Goal: Transaction & Acquisition: Purchase product/service

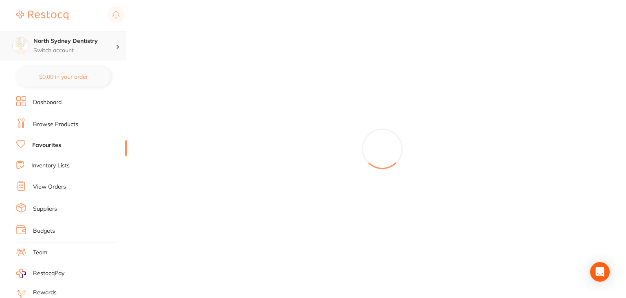
click at [70, 44] on h4 "North Sydney Dentistry" at bounding box center [74, 41] width 82 height 8
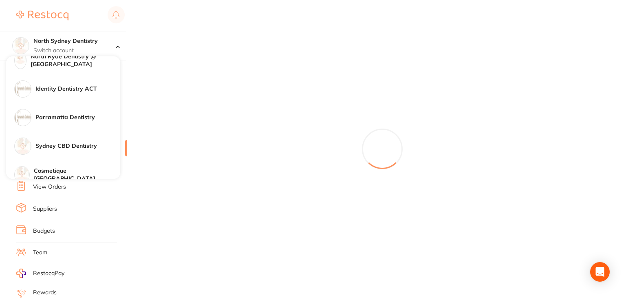
scroll to position [134, 0]
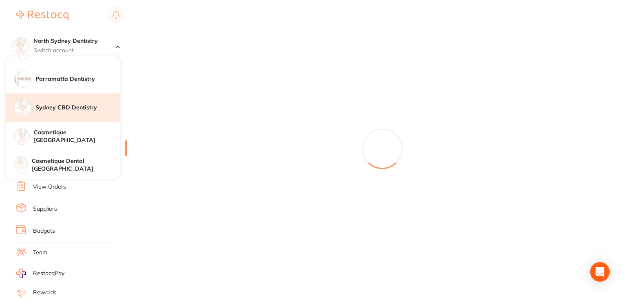
click at [71, 106] on h4 "Sydney CBD Dentistry" at bounding box center [77, 108] width 85 height 8
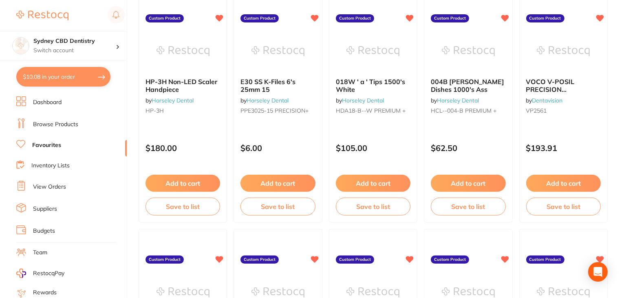
scroll to position [223, 0]
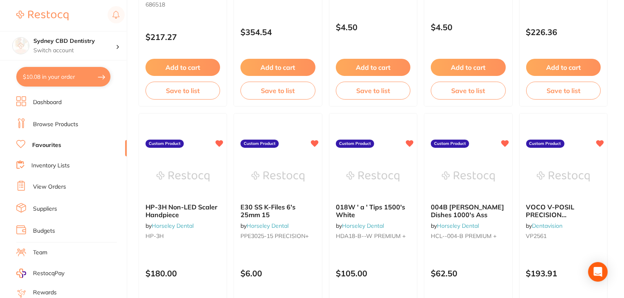
click at [43, 123] on link "Browse Products" at bounding box center [55, 124] width 45 height 8
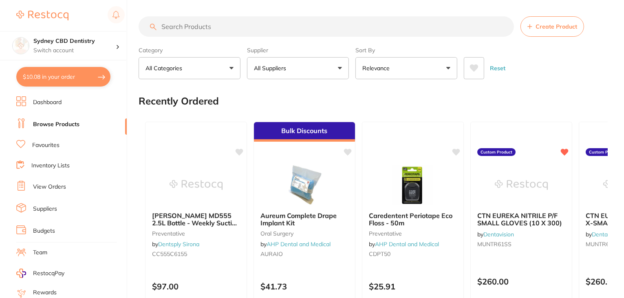
click at [49, 183] on link "View Orders" at bounding box center [49, 187] width 33 height 8
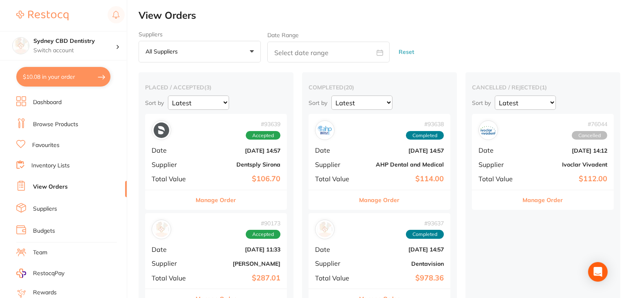
click at [214, 201] on button "Manage Order" at bounding box center [216, 200] width 40 height 20
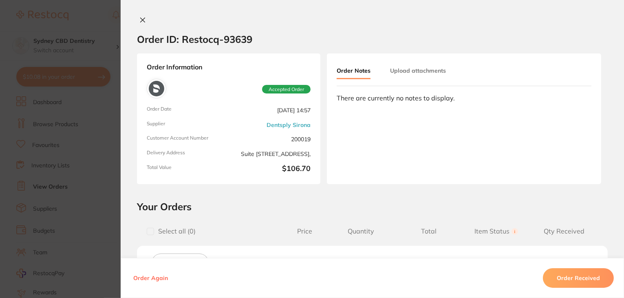
click at [142, 21] on icon at bounding box center [142, 20] width 7 height 7
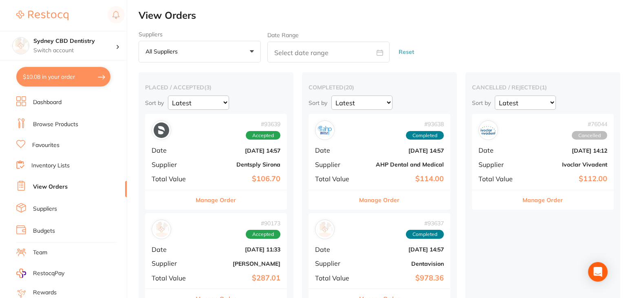
click at [50, 144] on link "Favourites" at bounding box center [45, 145] width 27 height 8
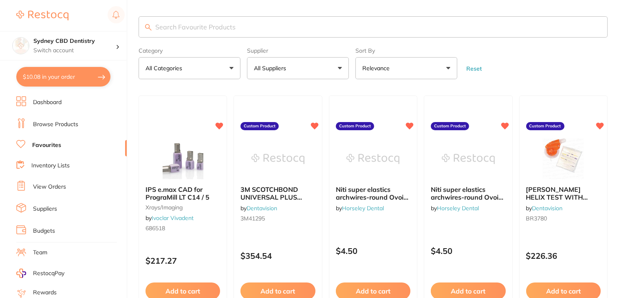
click at [288, 69] on p "All Suppliers" at bounding box center [271, 68] width 35 height 8
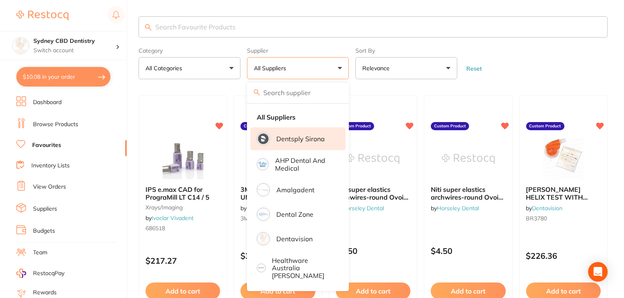
click at [299, 139] on p "Dentsply Sirona" at bounding box center [301, 138] width 49 height 7
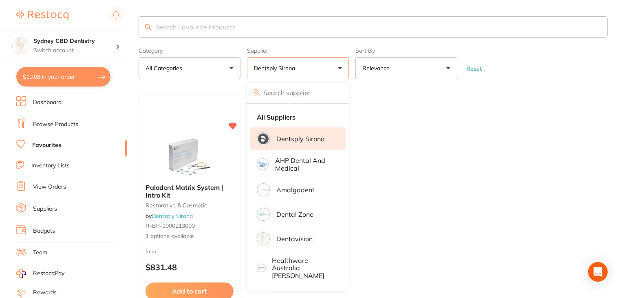
click at [279, 149] on li "Dentsply Sirona" at bounding box center [297, 138] width 95 height 23
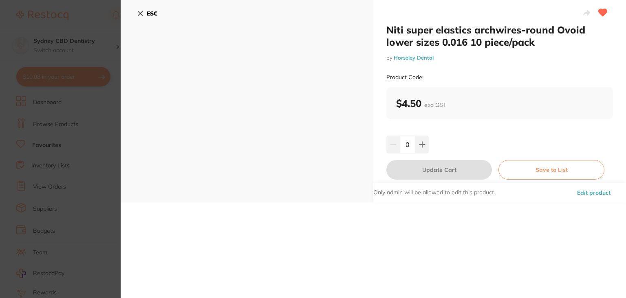
click at [141, 14] on icon at bounding box center [140, 13] width 4 height 4
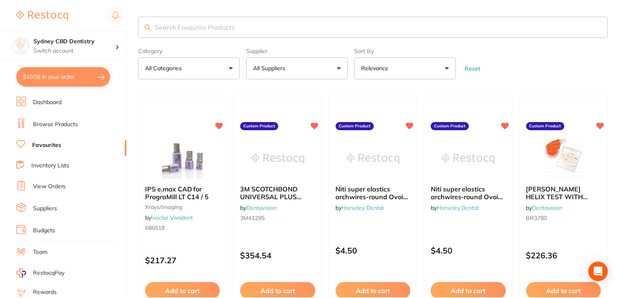
scroll to position [21, 0]
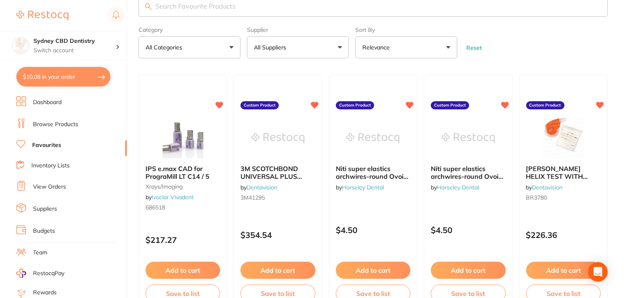
click at [285, 51] on button "All Suppliers" at bounding box center [298, 47] width 102 height 22
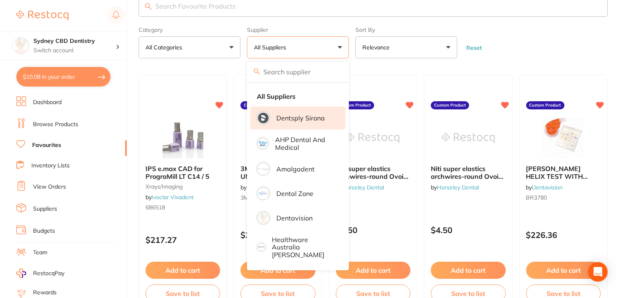
click at [269, 118] on div at bounding box center [263, 117] width 13 height 13
click at [310, 126] on li "Dentsply Sirona" at bounding box center [297, 117] width 95 height 23
click at [289, 124] on li "Dentsply Sirona" at bounding box center [297, 117] width 95 height 23
click at [289, 118] on p "Dentsply Sirona" at bounding box center [301, 117] width 49 height 7
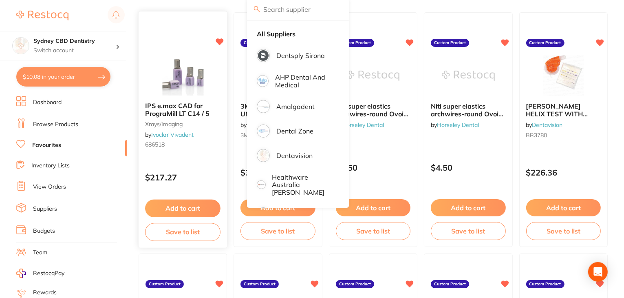
scroll to position [0, 0]
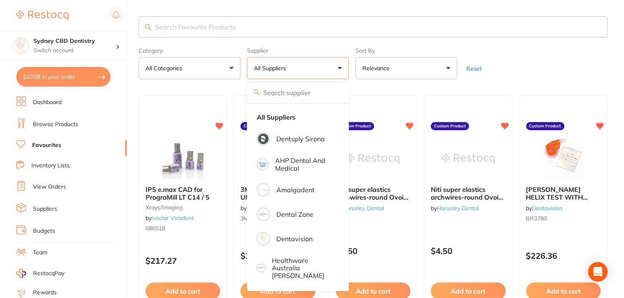
click at [171, 19] on input "search" at bounding box center [373, 26] width 469 height 21
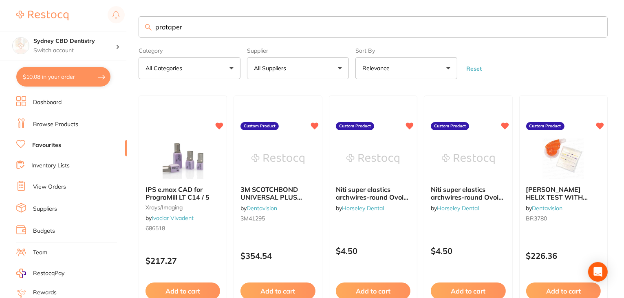
type input "protaper"
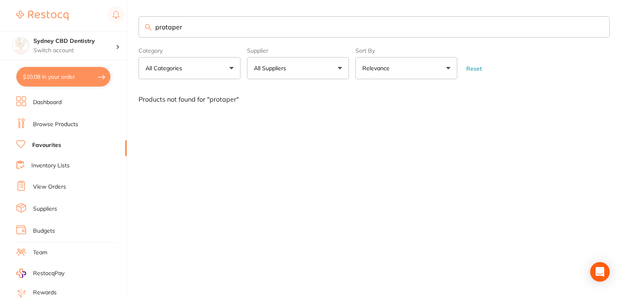
click at [44, 105] on link "Dashboard" at bounding box center [47, 102] width 29 height 8
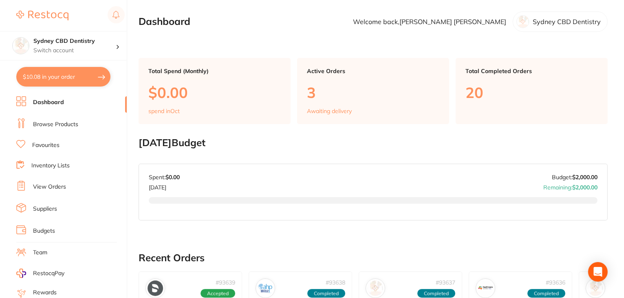
click at [74, 122] on link "Browse Products" at bounding box center [55, 124] width 45 height 8
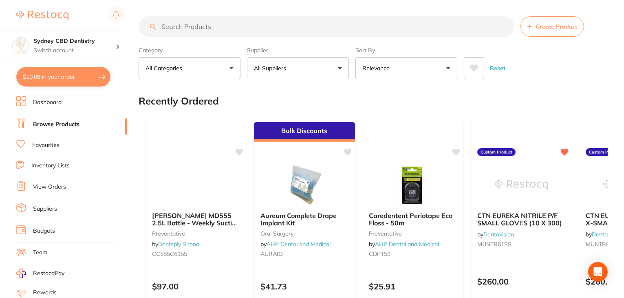
click at [74, 122] on link "Browse Products" at bounding box center [56, 124] width 46 height 8
click at [175, 29] on input "search" at bounding box center [327, 26] width 376 height 20
type input "protaper"
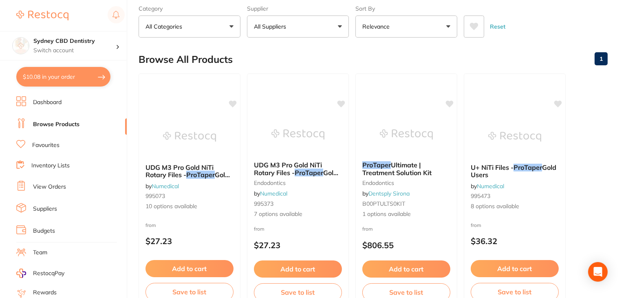
scroll to position [34, 0]
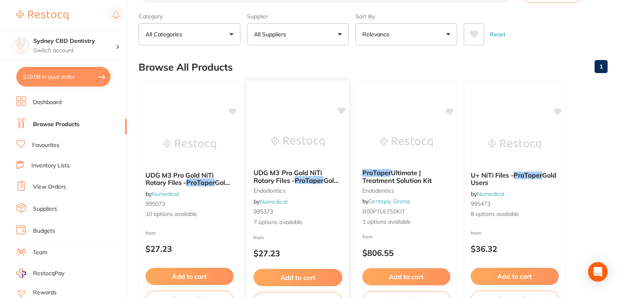
click at [294, 92] on div at bounding box center [298, 89] width 102 height 18
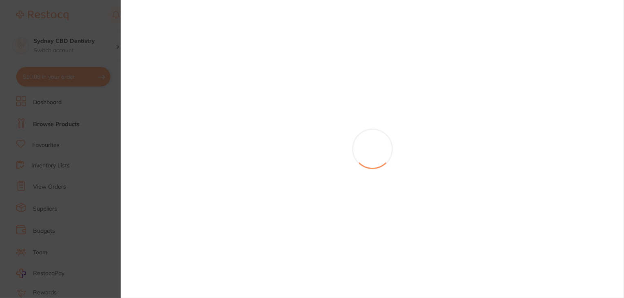
click at [289, 70] on section at bounding box center [312, 149] width 624 height 298
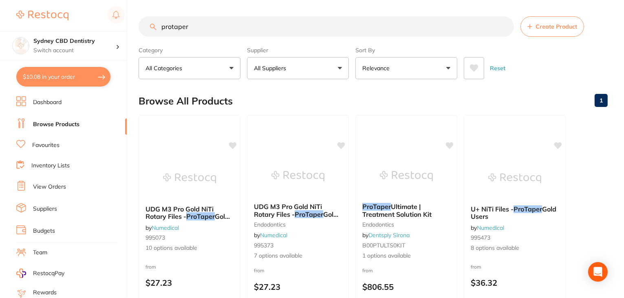
click at [294, 69] on button "All Suppliers" at bounding box center [298, 68] width 102 height 22
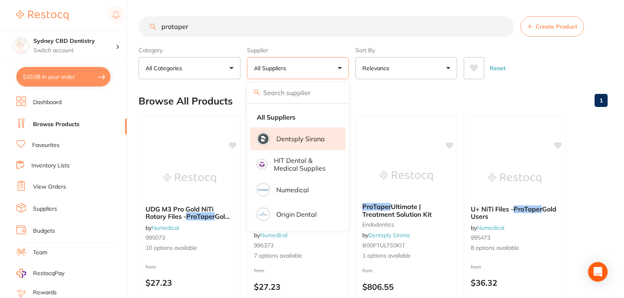
click at [289, 135] on p "Dentsply Sirona" at bounding box center [301, 138] width 49 height 7
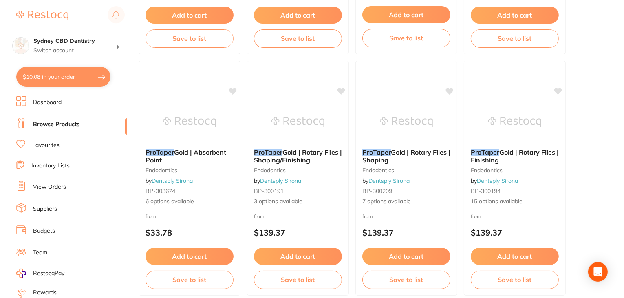
scroll to position [856, 0]
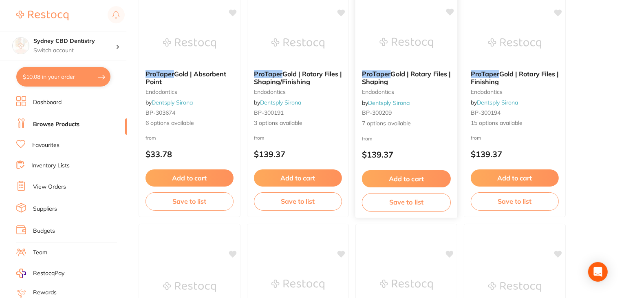
click at [415, 75] on span "Gold | Rotary Files | Shaping" at bounding box center [406, 78] width 89 height 16
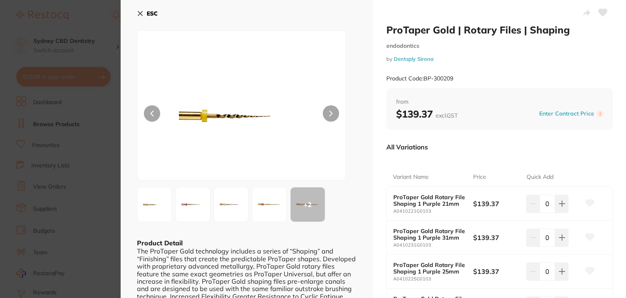
click at [268, 206] on img at bounding box center [269, 204] width 29 height 29
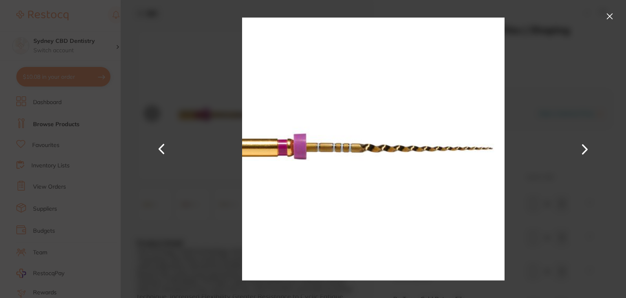
click at [521, 128] on div at bounding box center [374, 149] width 506 height 298
click at [611, 16] on button at bounding box center [610, 16] width 13 height 13
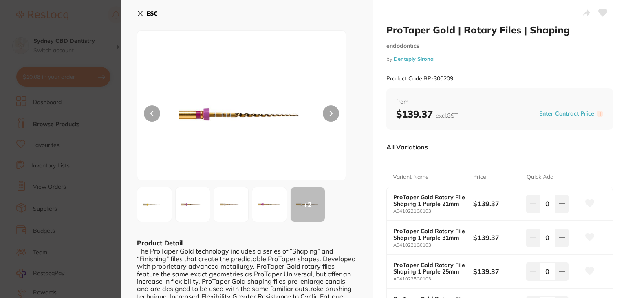
click at [141, 12] on icon at bounding box center [140, 13] width 4 height 4
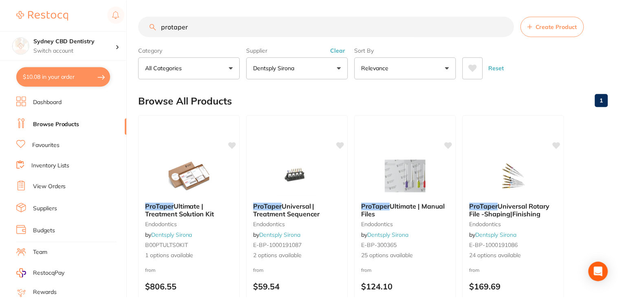
scroll to position [856, 0]
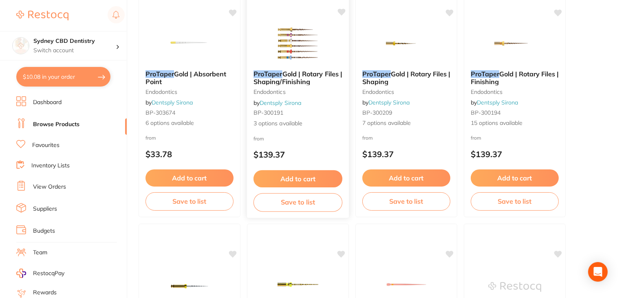
click at [302, 131] on div "ProTaper Gold | Rotary Files | Shaping/Finishing endodontics by Dentsply Sirona…" at bounding box center [298, 99] width 102 height 71
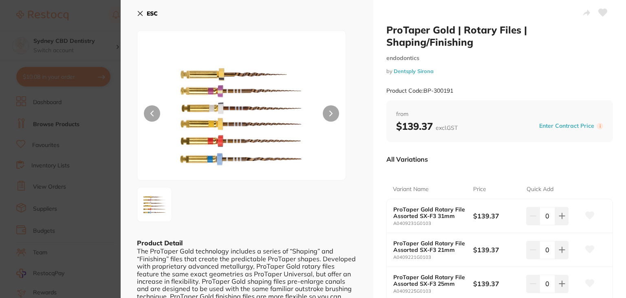
click at [140, 10] on icon at bounding box center [140, 13] width 7 height 7
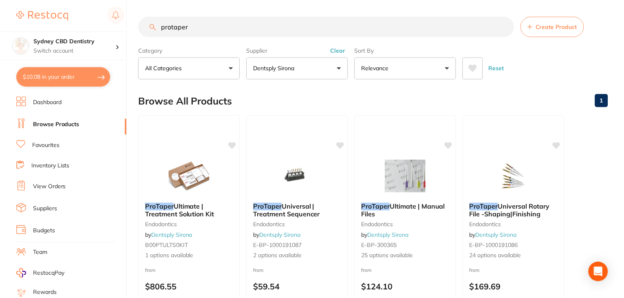
scroll to position [856, 0]
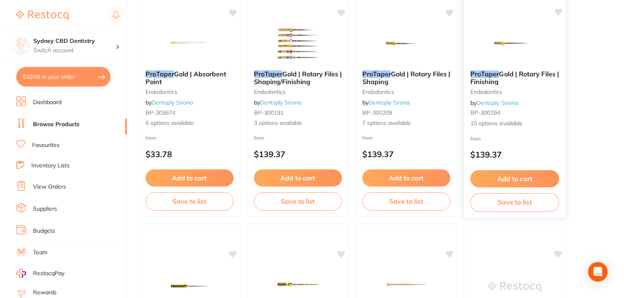
click at [526, 115] on small "BP-300194" at bounding box center [515, 112] width 89 height 7
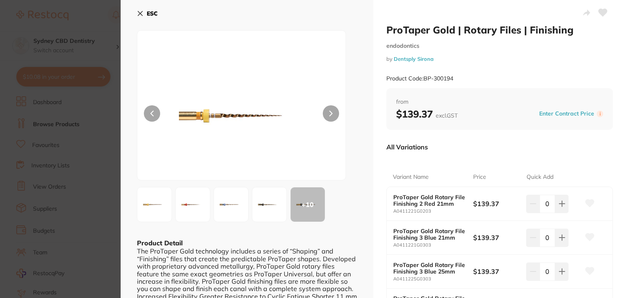
scroll to position [88, 0]
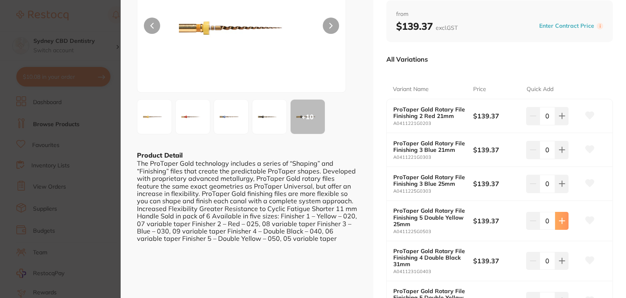
click at [564, 223] on button at bounding box center [561, 221] width 13 height 18
type input "1"
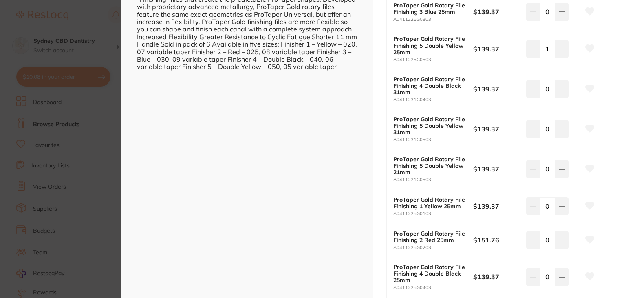
scroll to position [260, 0]
click at [563, 242] on button at bounding box center [561, 239] width 13 height 18
type input "2"
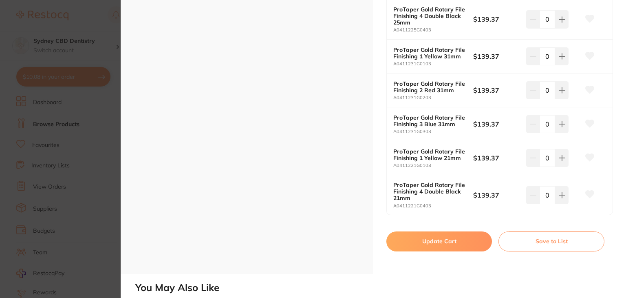
scroll to position [549, 0]
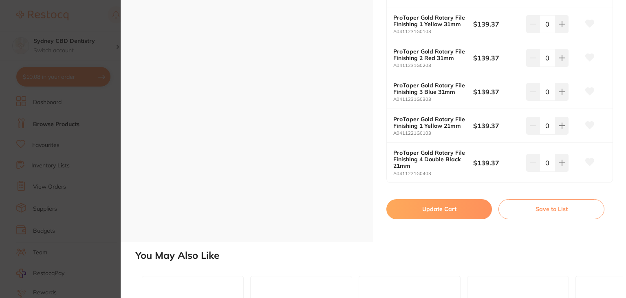
click at [431, 210] on button "Update Cart" at bounding box center [440, 209] width 106 height 20
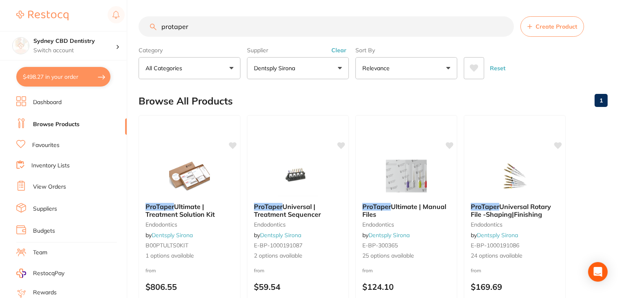
drag, startPoint x: 206, startPoint y: 29, endPoint x: 67, endPoint y: 28, distance: 138.7
click at [67, 28] on div "$498.27 Sydney CBD Dentistry Switch account North Sydney Dentistry Civic Gentle…" at bounding box center [312, 149] width 624 height 298
type input "AH plus"
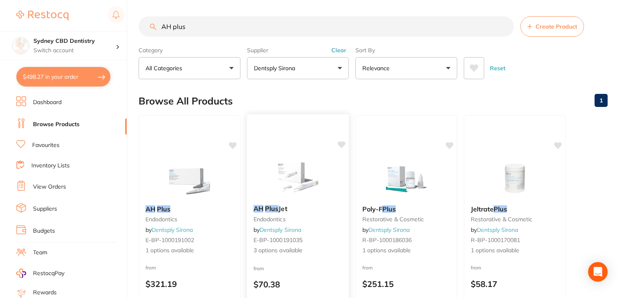
scroll to position [103, 0]
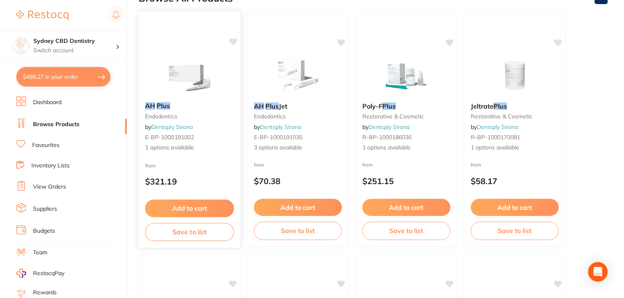
click at [179, 85] on img at bounding box center [189, 74] width 53 height 41
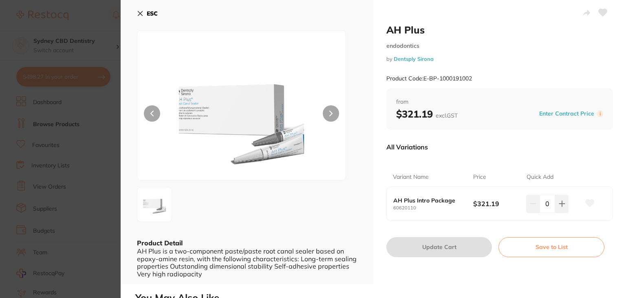
click at [378, 144] on div "AH Plus endodontics by Dentsply Sirona Product Code: E-BP-1000191002 from $321.…" at bounding box center [500, 142] width 253 height 284
click at [139, 17] on button "ESC" at bounding box center [147, 14] width 21 height 14
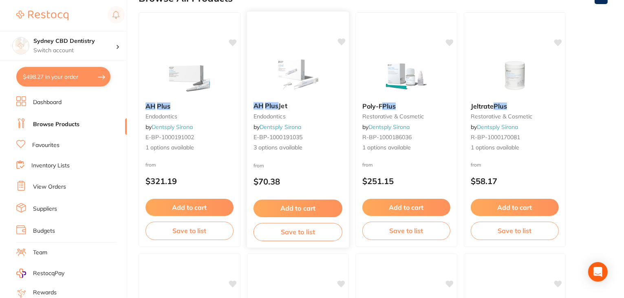
click at [307, 77] on img at bounding box center [297, 74] width 53 height 41
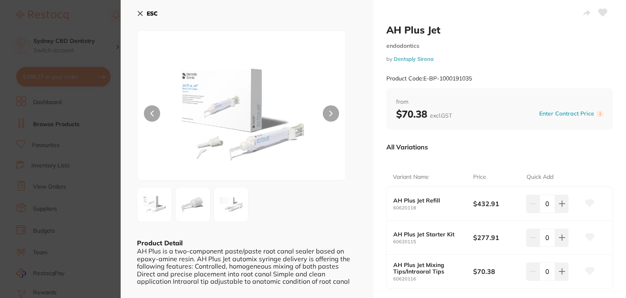
scroll to position [80, 0]
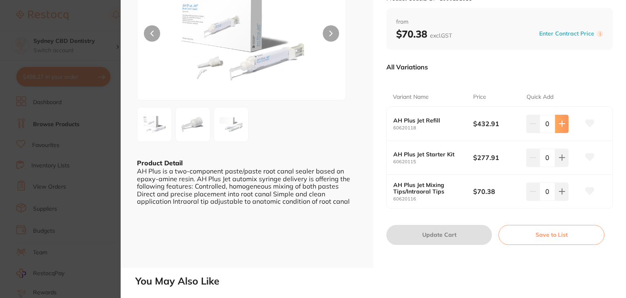
click at [563, 129] on button at bounding box center [561, 124] width 13 height 18
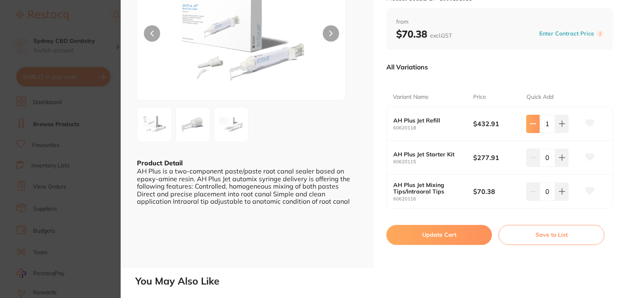
click at [528, 126] on button at bounding box center [533, 124] width 13 height 18
type input "0"
click at [568, 152] on div "0" at bounding box center [553, 157] width 53 height 18
click at [564, 157] on icon at bounding box center [562, 157] width 5 height 5
type input "1"
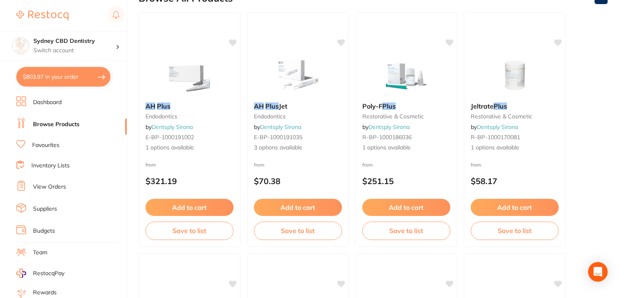
scroll to position [103, 0]
click at [51, 148] on li "Favourites" at bounding box center [71, 145] width 111 height 11
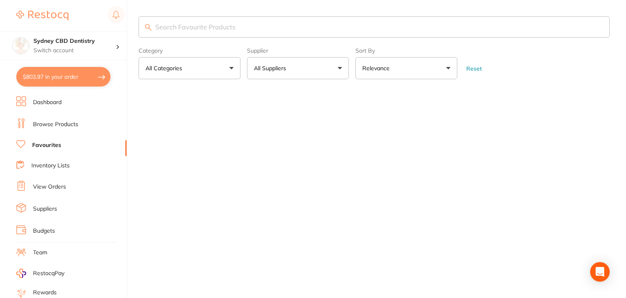
click at [298, 72] on button "All Suppliers" at bounding box center [298, 68] width 102 height 22
click at [292, 96] on input "search" at bounding box center [298, 92] width 102 height 20
type input "d"
type input "dentavision"
click at [139, 57] on button "All Categories" at bounding box center [190, 68] width 102 height 22
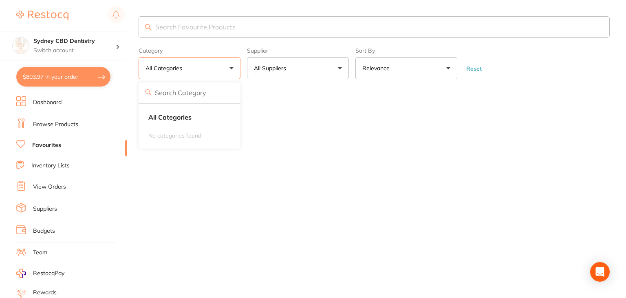
click at [292, 97] on main "Category All Categories All Categories No categories found Clear Category true …" at bounding box center [383, 56] width 488 height 112
click at [209, 71] on button "All Categories" at bounding box center [190, 68] width 102 height 22
click at [194, 30] on input "search" at bounding box center [374, 26] width 471 height 21
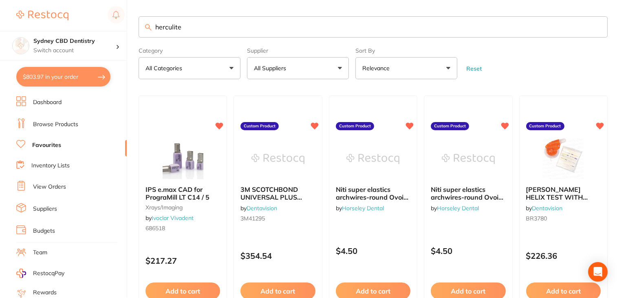
type input "herculite"
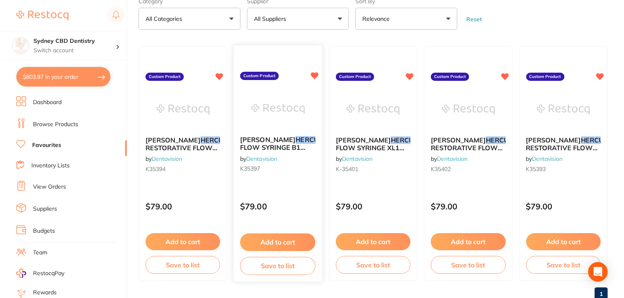
scroll to position [49, 0]
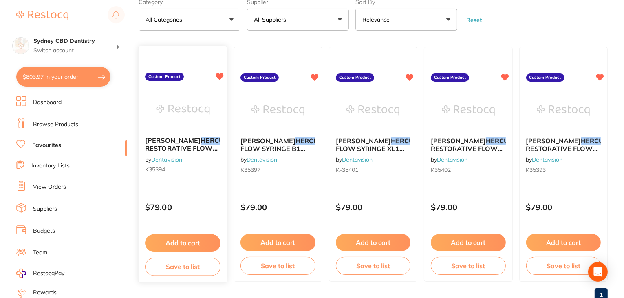
click at [179, 135] on div "KERR HERCULITE ULTRA RESTORATIVE FLOW SYRINGE A3 (2X 2G) by Dentavision K35394" at bounding box center [183, 157] width 89 height 53
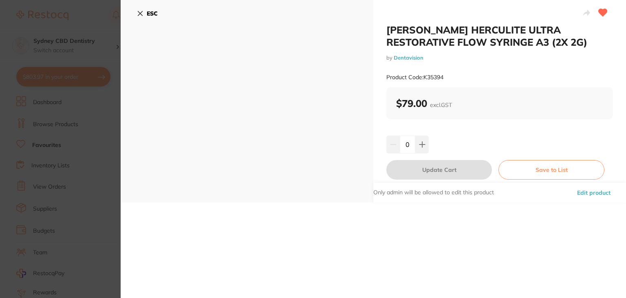
click at [142, 15] on icon at bounding box center [140, 13] width 4 height 4
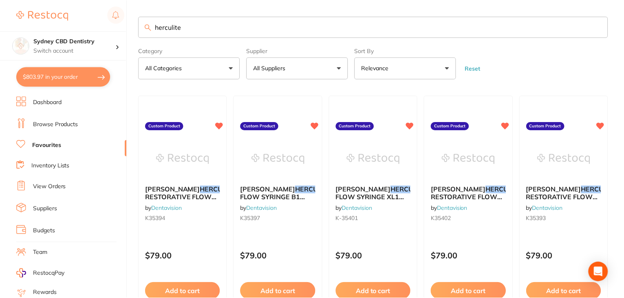
scroll to position [49, 0]
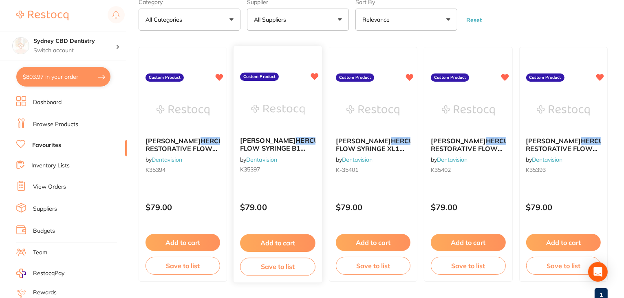
click at [271, 150] on span "ULTRA FLOW SYRINGE B1 (2X2G)" at bounding box center [297, 148] width 114 height 23
click at [271, 150] on section at bounding box center [312, 149] width 624 height 298
click at [296, 143] on em "HERCULITE" at bounding box center [314, 141] width 37 height 8
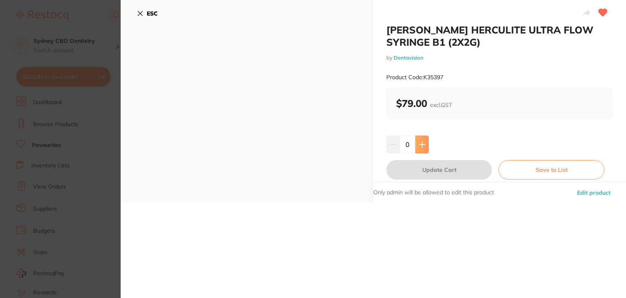
click at [416, 147] on button at bounding box center [422, 144] width 13 height 18
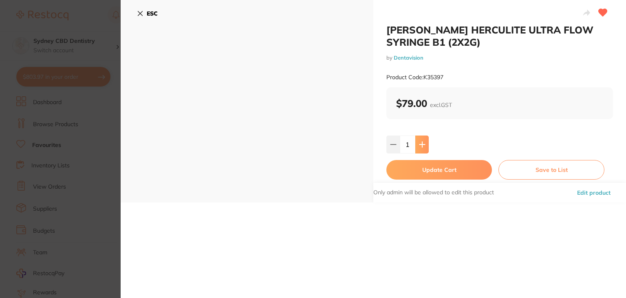
click at [418, 148] on button at bounding box center [422, 144] width 13 height 18
type input "2"
click at [443, 172] on button "Update Cart" at bounding box center [440, 170] width 106 height 20
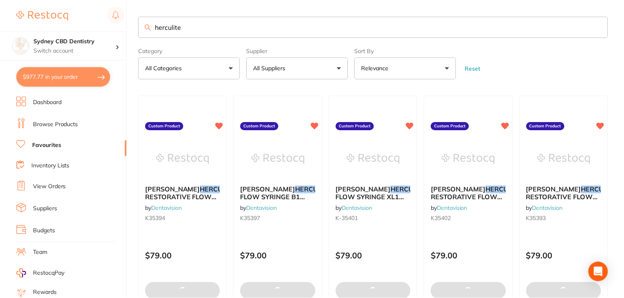
scroll to position [49, 0]
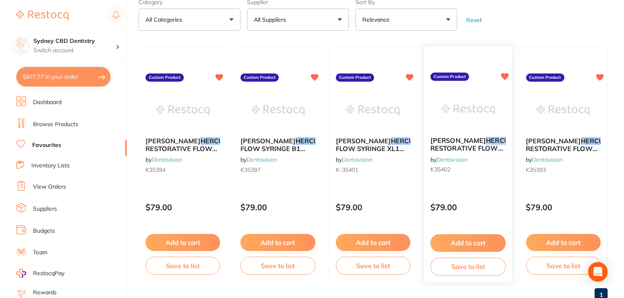
click at [487, 142] on em "HERCULITE" at bounding box center [505, 141] width 37 height 8
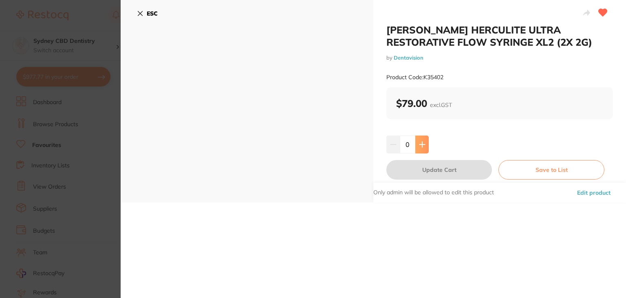
click at [424, 144] on icon at bounding box center [422, 144] width 7 height 7
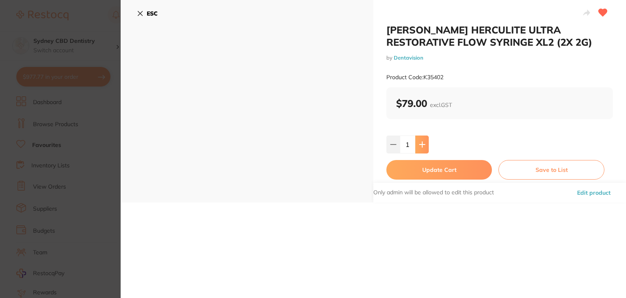
click at [424, 144] on icon at bounding box center [422, 144] width 7 height 7
type input "2"
click at [438, 183] on div "Only admin will be allowed to edit this product Edit product" at bounding box center [500, 193] width 253 height 20
click at [435, 170] on button "Update Cart" at bounding box center [440, 170] width 106 height 20
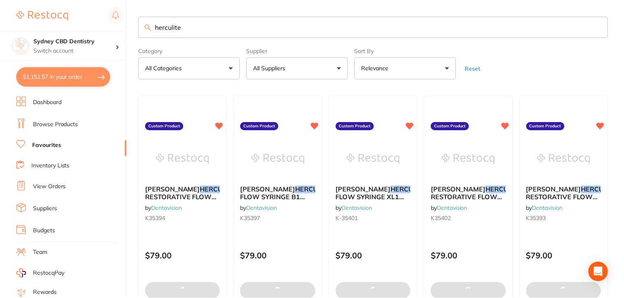
scroll to position [49, 0]
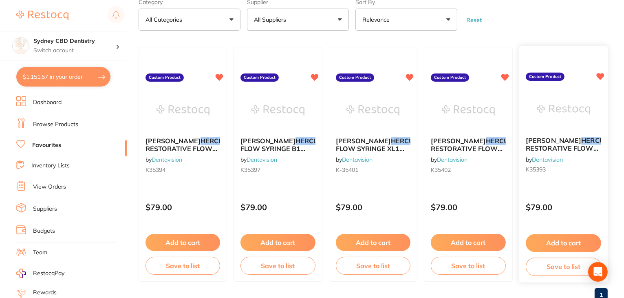
click at [571, 156] on div "KERR HERCULITE ULTRA RESTORATIVE FLOW SYRINGE A2 (2X 2G) by Dentavision K35393" at bounding box center [564, 157] width 89 height 53
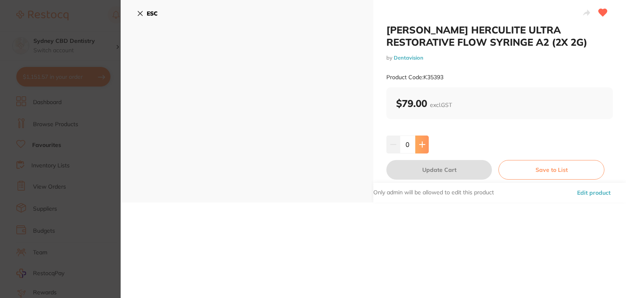
click at [426, 139] on button at bounding box center [422, 144] width 13 height 18
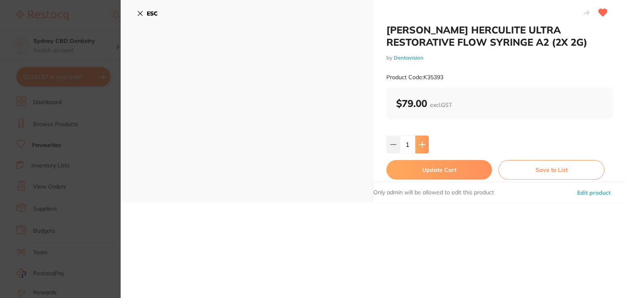
click at [426, 139] on button at bounding box center [422, 144] width 13 height 18
type input "2"
click at [441, 177] on button "Update Cart" at bounding box center [440, 170] width 106 height 20
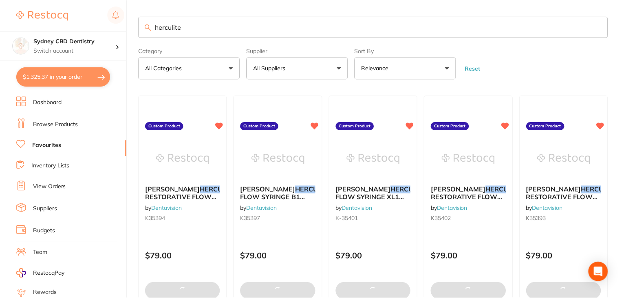
scroll to position [49, 0]
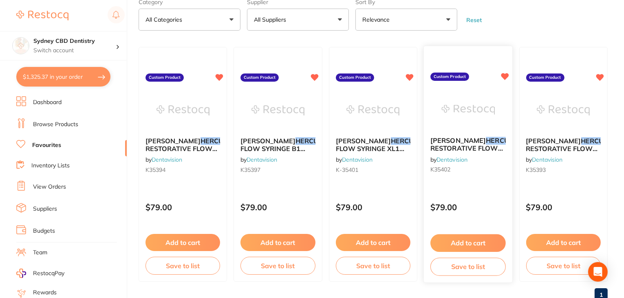
click at [462, 154] on div "KERR HERCULITE ULTRA RESTORATIVE FLOW SYRINGE XL2 (2X 2G) by Dentavision K35402" at bounding box center [468, 157] width 89 height 53
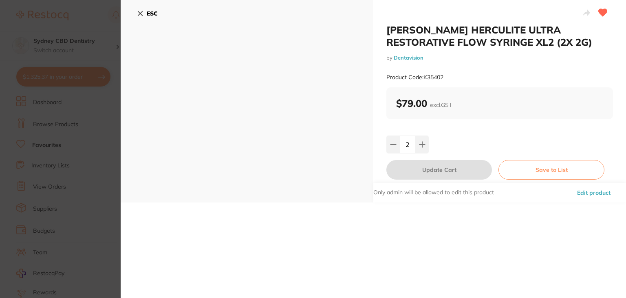
click at [151, 14] on b "ESC" at bounding box center [152, 13] width 11 height 7
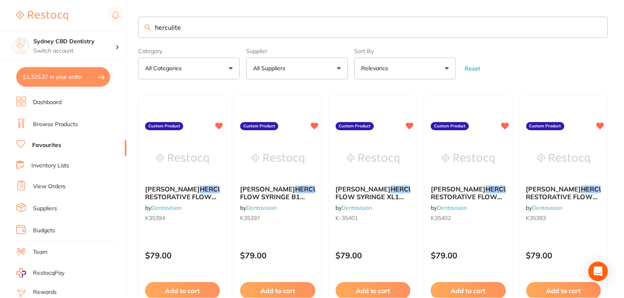
scroll to position [49, 0]
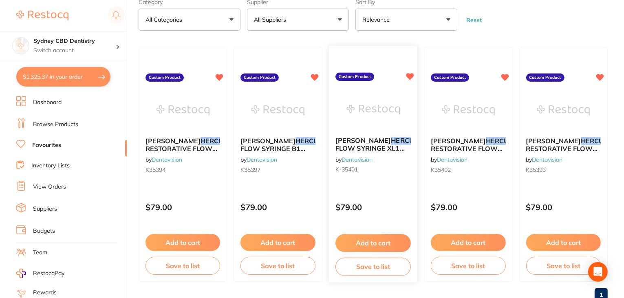
click at [337, 133] on div "KERR HERCULITE ULTRA FLOW SYRINGE XL1 (2X2G) by Dentavision K-35401" at bounding box center [373, 157] width 89 height 53
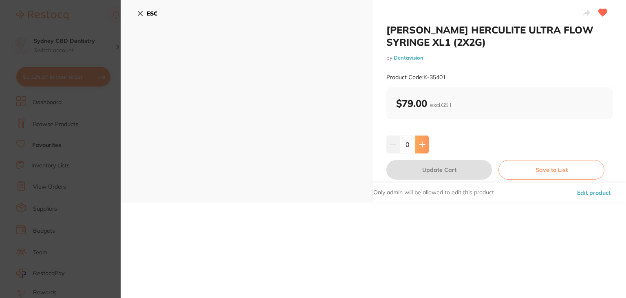
click at [420, 144] on icon at bounding box center [422, 144] width 5 height 5
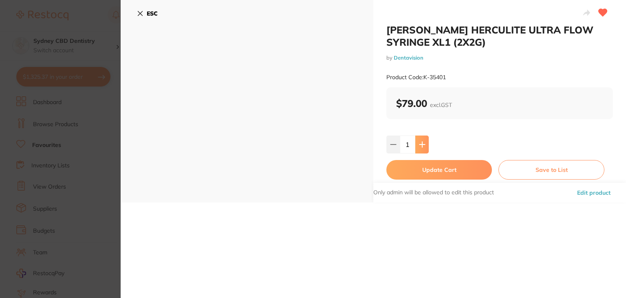
click at [420, 144] on icon at bounding box center [422, 144] width 5 height 5
type input "2"
click at [436, 171] on button "Update Cart" at bounding box center [440, 170] width 106 height 20
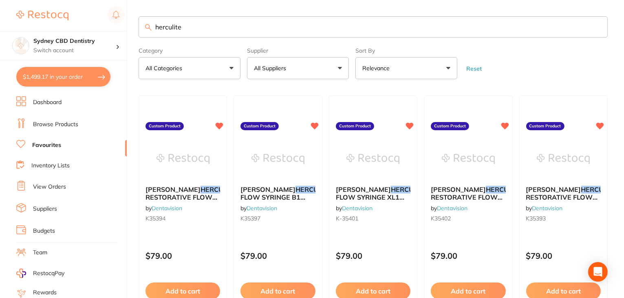
click at [54, 105] on link "Dashboard" at bounding box center [47, 102] width 29 height 8
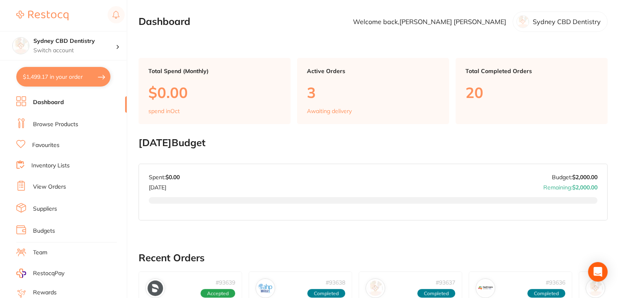
click at [69, 120] on link "Browse Products" at bounding box center [55, 124] width 45 height 8
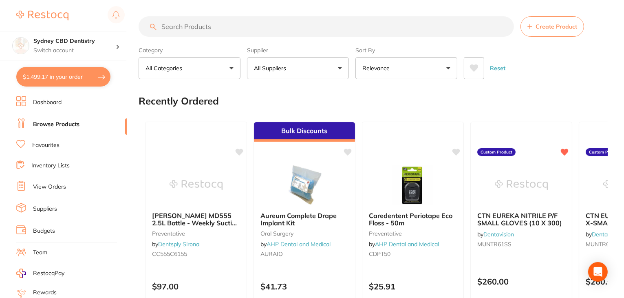
click at [174, 27] on input "search" at bounding box center [327, 26] width 376 height 20
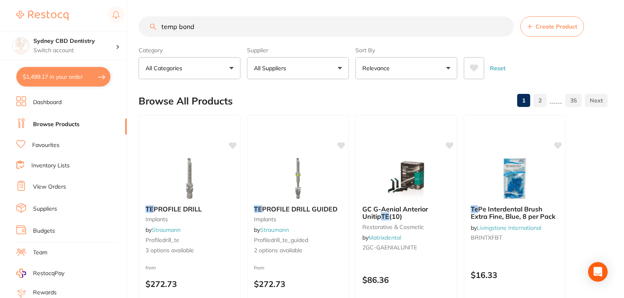
type input "temp bond"
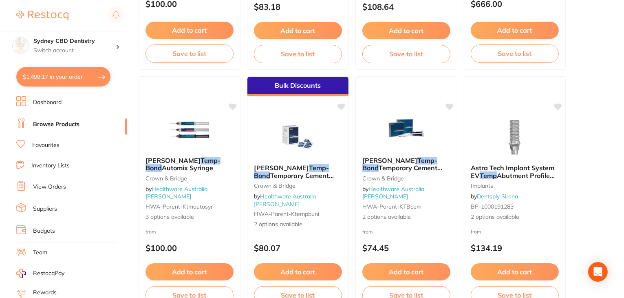
scroll to position [378, 0]
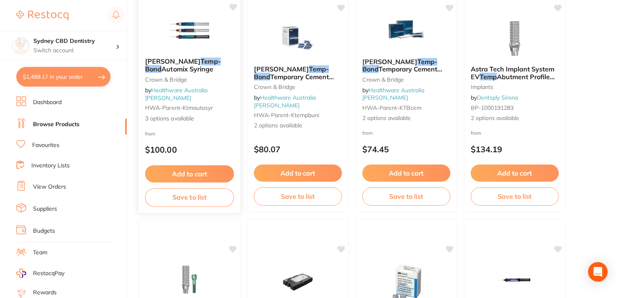
click at [195, 171] on button "Add to cart" at bounding box center [189, 174] width 89 height 18
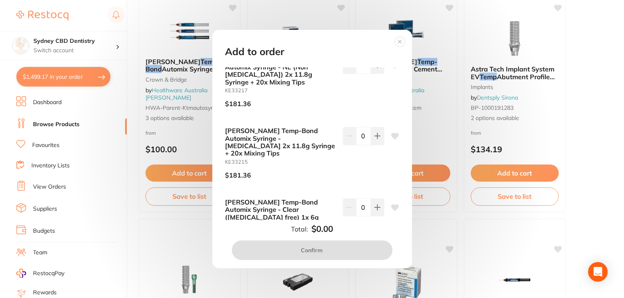
scroll to position [38, 0]
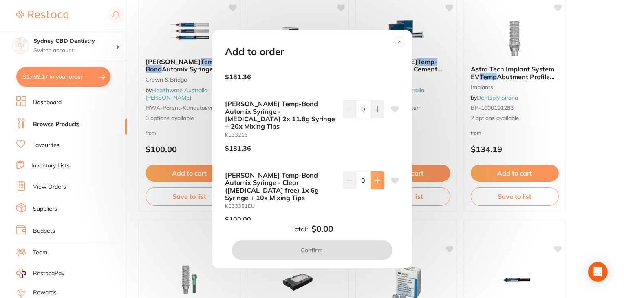
click at [377, 177] on icon at bounding box center [377, 180] width 7 height 7
type input "1"
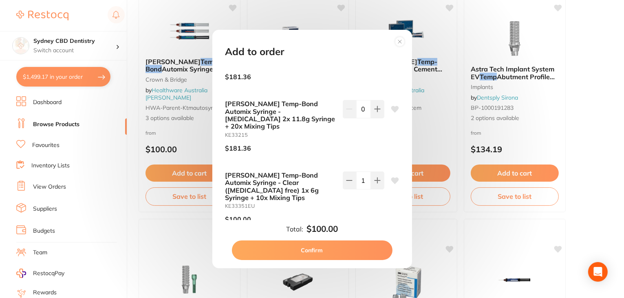
click at [400, 43] on circle at bounding box center [399, 41] width 9 height 9
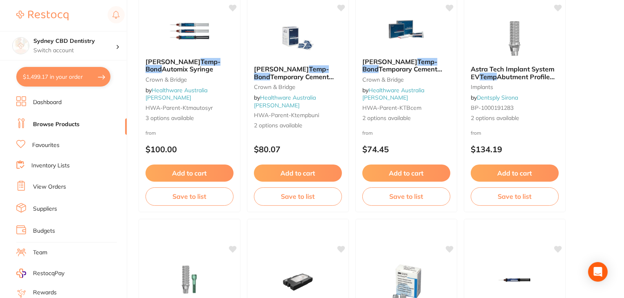
click at [38, 149] on ul "Dashboard Browse Products Favourites Inventory Lists View Orders Suppliers Budg…" at bounding box center [71, 236] width 111 height 281
click at [41, 143] on link "Favourites" at bounding box center [45, 145] width 27 height 8
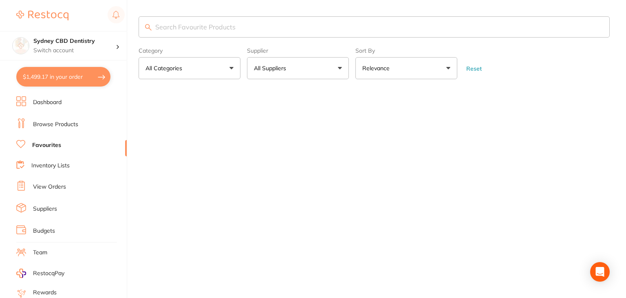
click at [184, 30] on input "search" at bounding box center [374, 26] width 471 height 21
click at [148, 27] on div "tempbond" at bounding box center [374, 26] width 471 height 21
click at [215, 24] on input "tempbond" at bounding box center [374, 26] width 471 height 21
type input "temp"
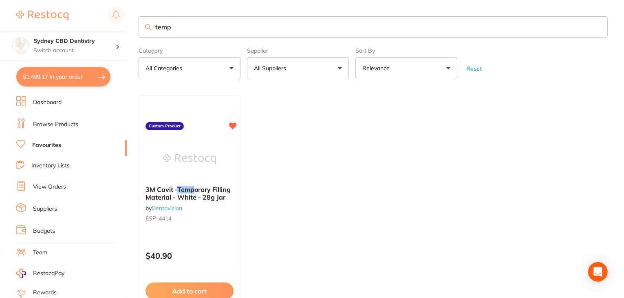
click at [51, 121] on link "Browse Products" at bounding box center [55, 124] width 45 height 8
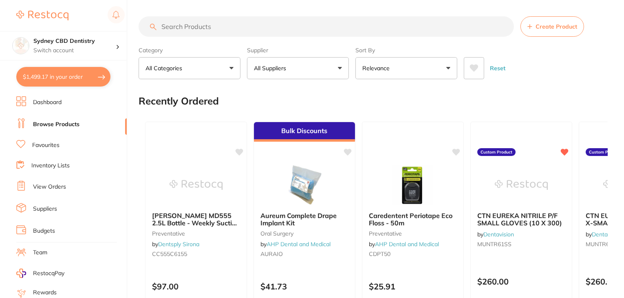
click at [182, 30] on input "search" at bounding box center [327, 26] width 376 height 20
type input "tempbond"
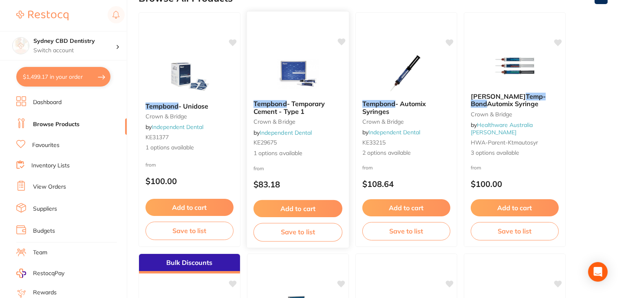
scroll to position [103, 0]
click at [520, 215] on button "Add to cart" at bounding box center [515, 209] width 89 height 18
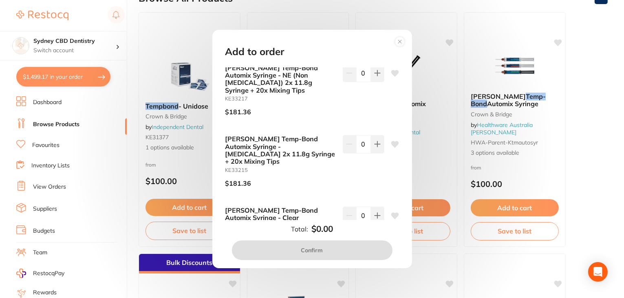
scroll to position [38, 0]
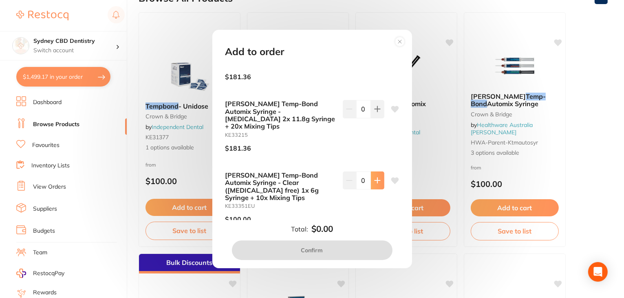
click at [381, 171] on button at bounding box center [377, 180] width 13 height 18
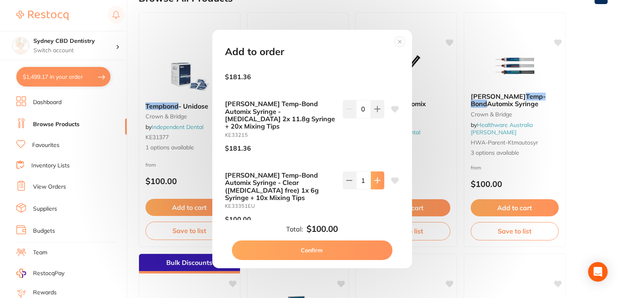
click at [381, 171] on button at bounding box center [377, 180] width 13 height 18
type input "2"
click at [354, 246] on button "Confirm" at bounding box center [312, 250] width 161 height 20
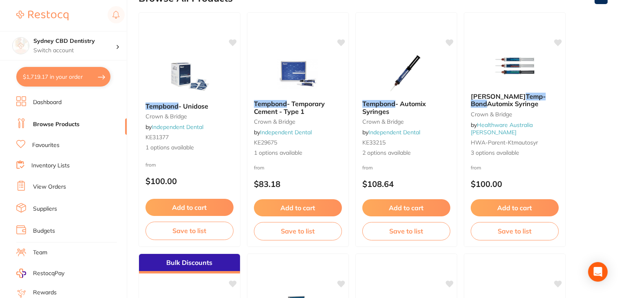
scroll to position [0, 0]
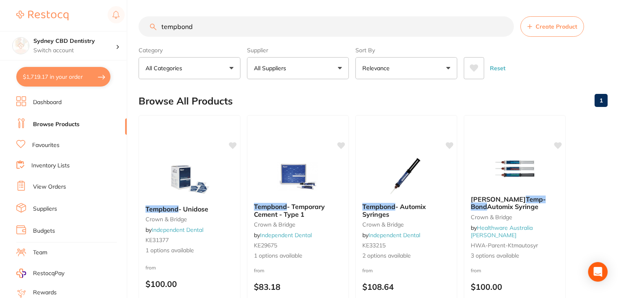
click at [207, 27] on input "tempbond" at bounding box center [327, 26] width 376 height 20
click at [188, 29] on input "tempbond" at bounding box center [327, 26] width 376 height 20
type input "temp smart"
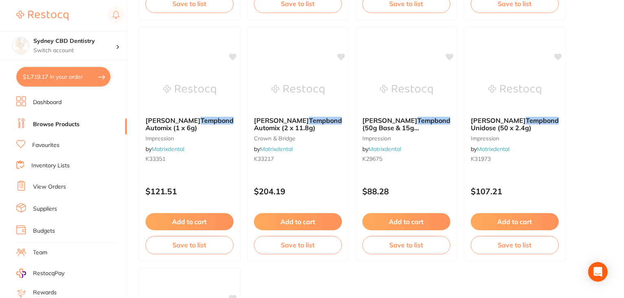
scroll to position [1294, 0]
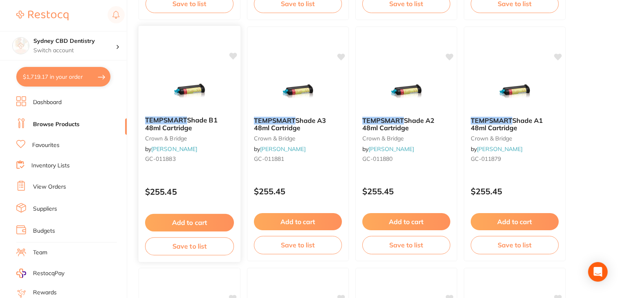
click at [178, 223] on button "Add to cart" at bounding box center [189, 223] width 89 height 18
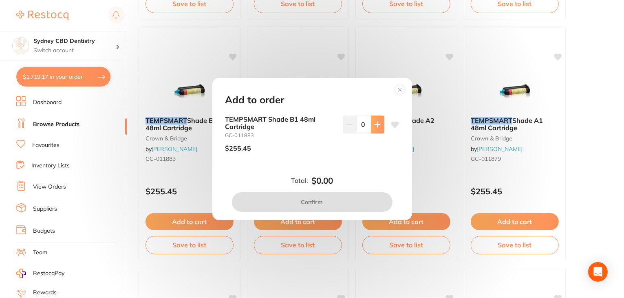
click at [379, 123] on button at bounding box center [377, 124] width 13 height 18
type input "1"
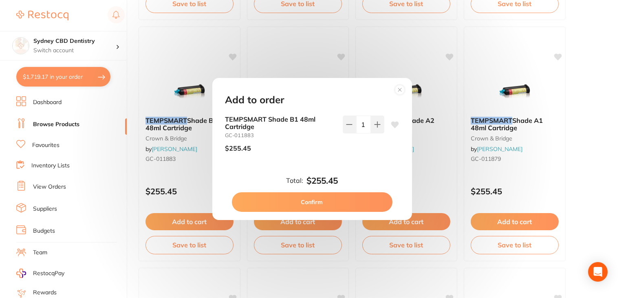
click at [356, 195] on button "Confirm" at bounding box center [312, 202] width 161 height 20
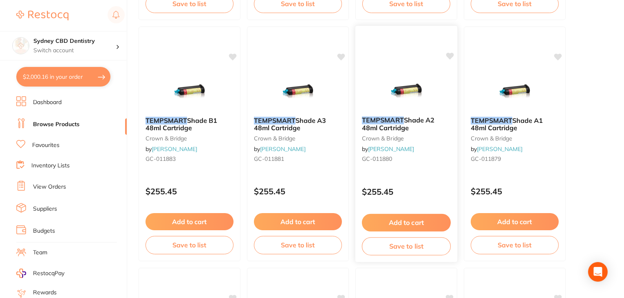
click at [433, 221] on button "Add to cart" at bounding box center [406, 223] width 89 height 18
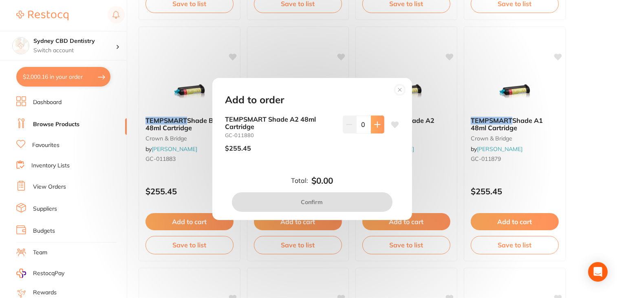
click at [371, 126] on button at bounding box center [377, 124] width 13 height 18
type input "1"
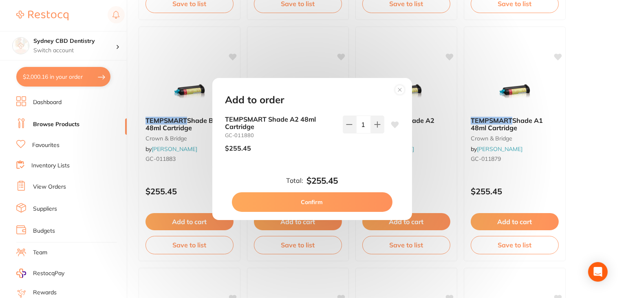
click at [343, 204] on button "Confirm" at bounding box center [312, 202] width 161 height 20
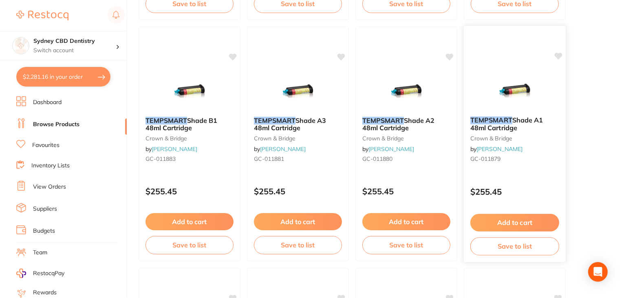
click at [517, 227] on button "Add to cart" at bounding box center [515, 223] width 89 height 18
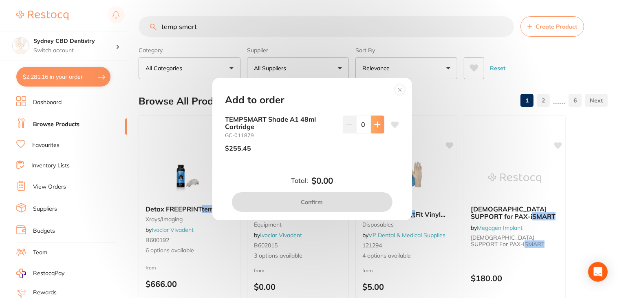
click at [374, 128] on button at bounding box center [377, 124] width 13 height 18
type input "1"
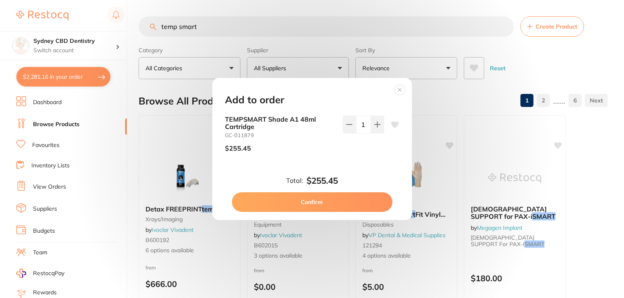
click at [339, 208] on button "Confirm" at bounding box center [312, 202] width 161 height 20
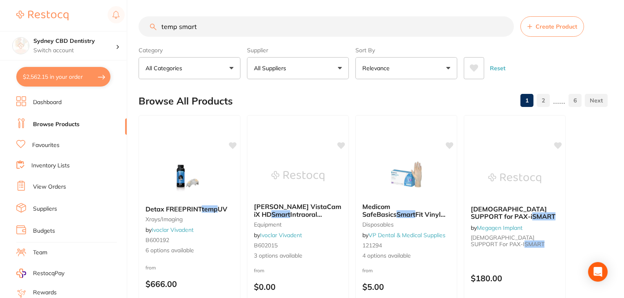
click at [90, 75] on button "$2,562.15 in your order" at bounding box center [63, 77] width 94 height 20
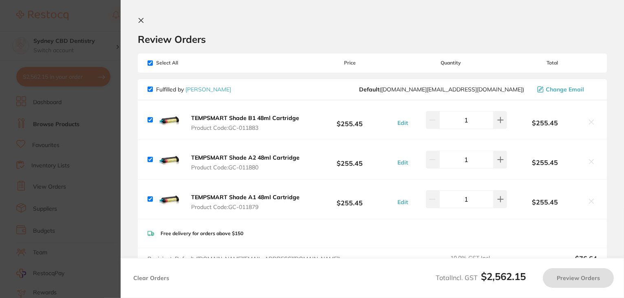
checkbox input "true"
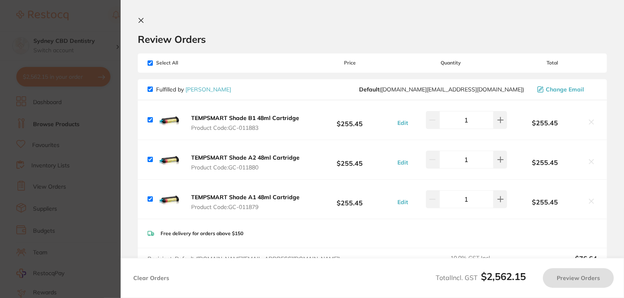
checkbox input "true"
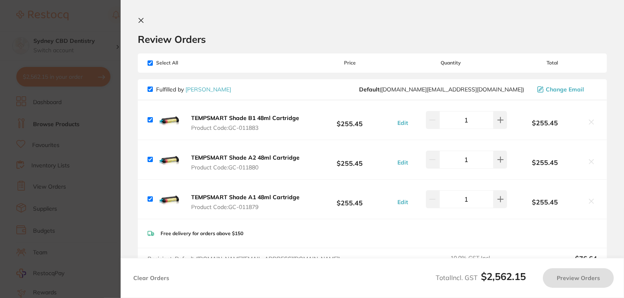
checkbox input "true"
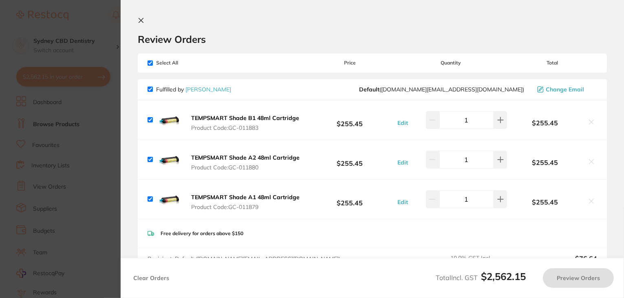
checkbox input "true"
click at [142, 22] on icon at bounding box center [141, 20] width 7 height 7
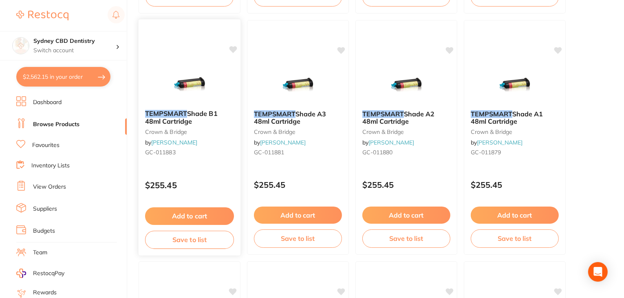
scroll to position [1303, 0]
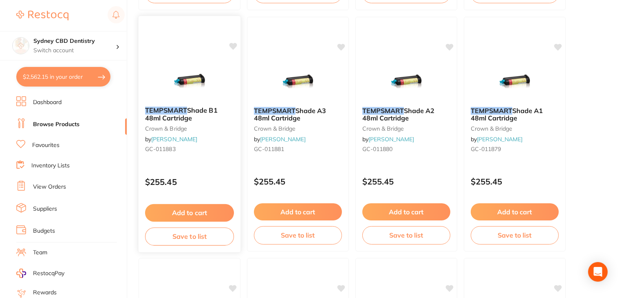
click at [193, 142] on link "[PERSON_NAME]" at bounding box center [174, 138] width 46 height 7
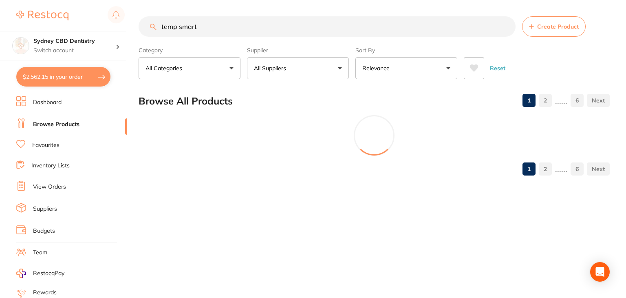
drag, startPoint x: 256, startPoint y: 24, endPoint x: 133, endPoint y: 12, distance: 124.1
click at [133, 12] on div "$2,562.15 Sydney CBD Dentistry Switch account North Sydney Dentistry Civic Gent…" at bounding box center [313, 149] width 626 height 298
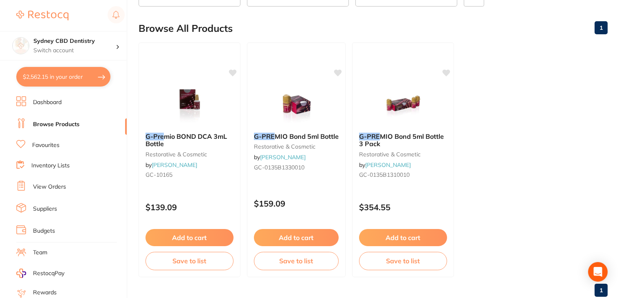
scroll to position [73, 0]
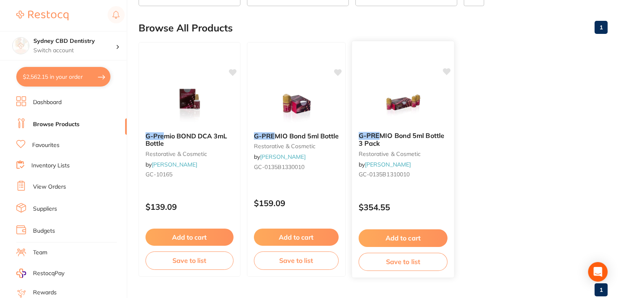
click at [388, 237] on button "Add to cart" at bounding box center [403, 238] width 89 height 18
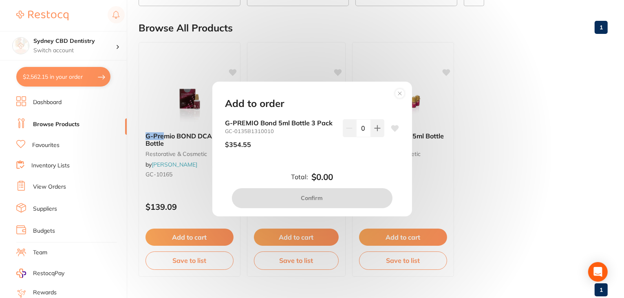
click at [401, 95] on icon at bounding box center [399, 93] width 3 height 3
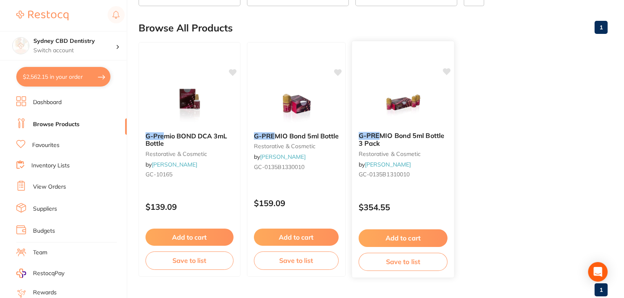
scroll to position [0, 0]
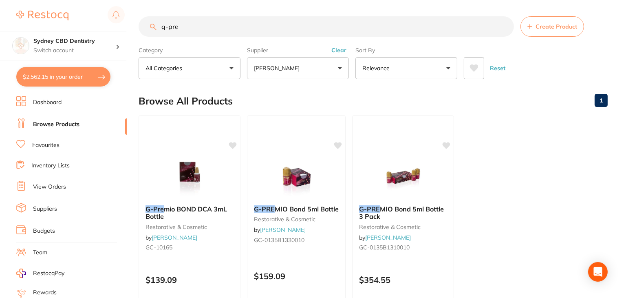
click at [169, 27] on input "g-pre" at bounding box center [327, 26] width 376 height 20
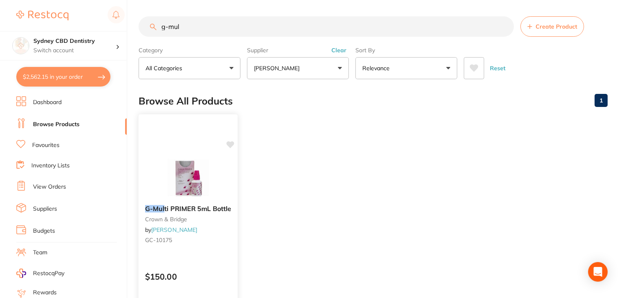
type input "g-mul"
click at [180, 180] on img at bounding box center [188, 177] width 53 height 41
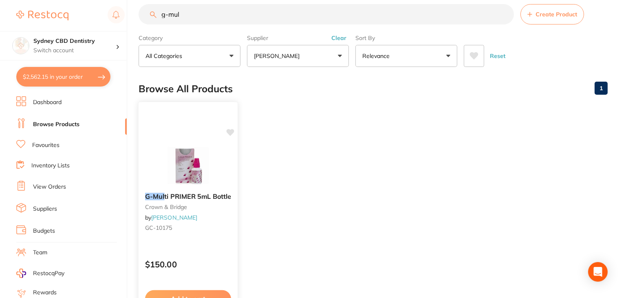
scroll to position [45, 0]
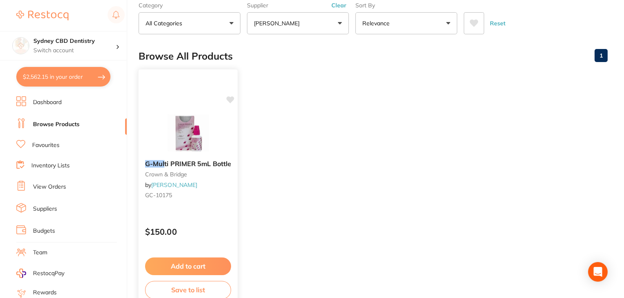
click at [192, 268] on button "Add to cart" at bounding box center [188, 266] width 86 height 18
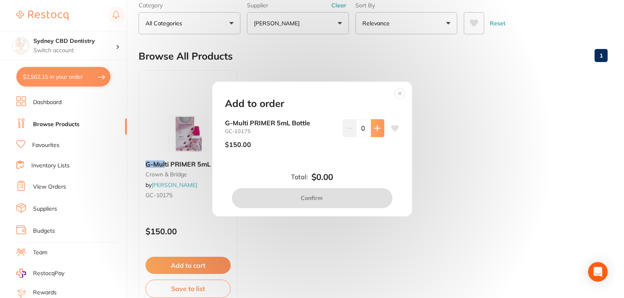
click at [374, 132] on button at bounding box center [377, 128] width 13 height 18
type input "1"
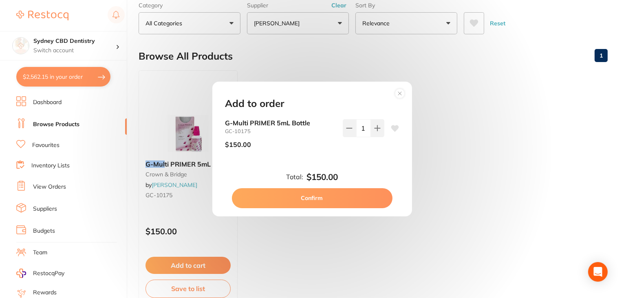
click at [345, 190] on button "Confirm" at bounding box center [312, 198] width 161 height 20
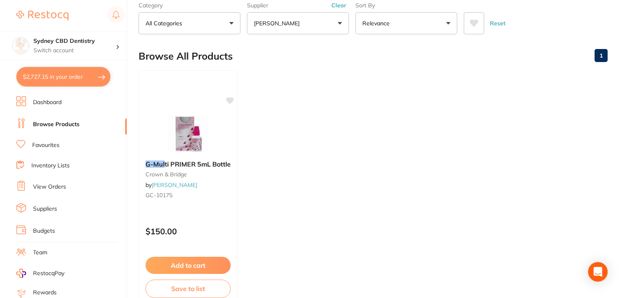
checkbox input "false"
click at [84, 72] on button "$2,727.15 in your order" at bounding box center [63, 77] width 94 height 20
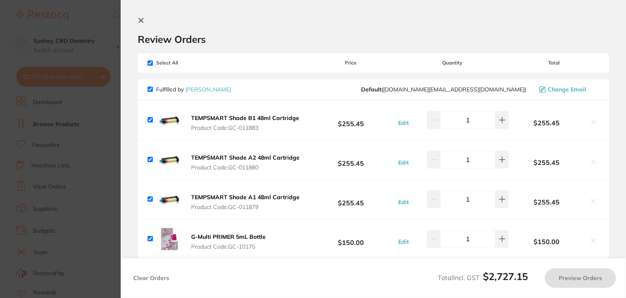
checkbox input "true"
click at [208, 86] on link "[PERSON_NAME]" at bounding box center [209, 89] width 46 height 7
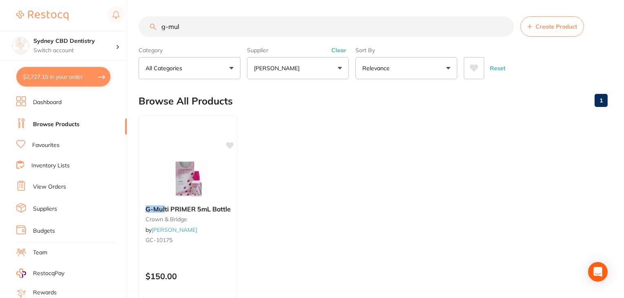
click at [215, 27] on input "g-mul" at bounding box center [327, 26] width 376 height 20
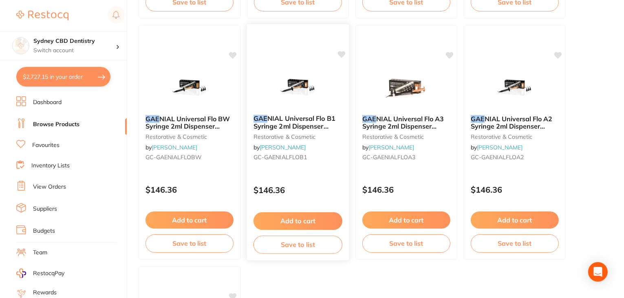
scroll to position [578, 0]
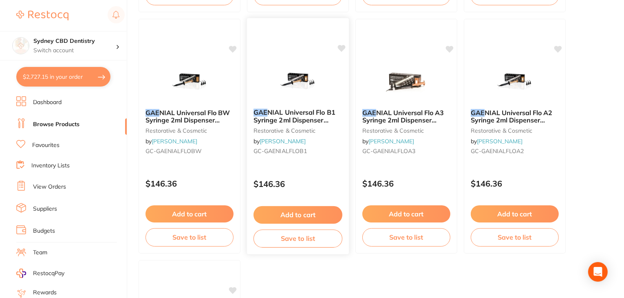
type input "g-ae"
click at [313, 222] on button "Add to cart" at bounding box center [298, 215] width 89 height 18
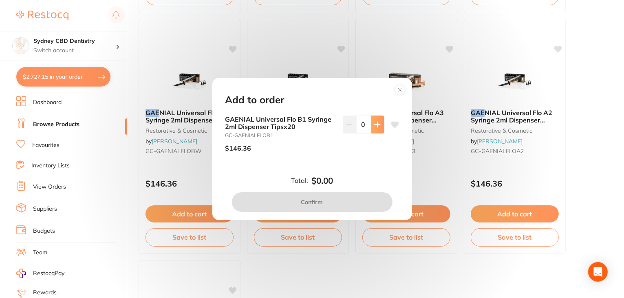
click at [379, 118] on button at bounding box center [377, 124] width 13 height 18
type input "1"
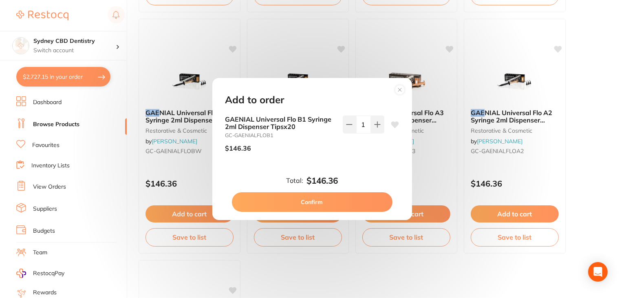
click at [338, 202] on button "Confirm" at bounding box center [312, 202] width 161 height 20
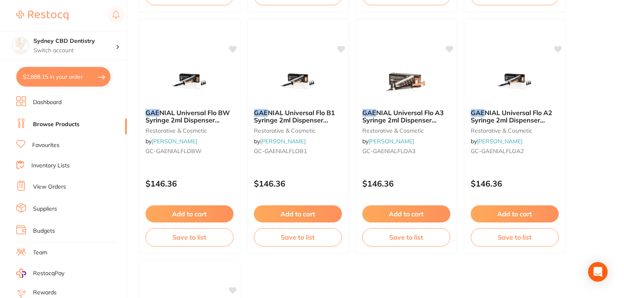
checkbox input "false"
click at [54, 147] on link "Favourites" at bounding box center [45, 145] width 27 height 8
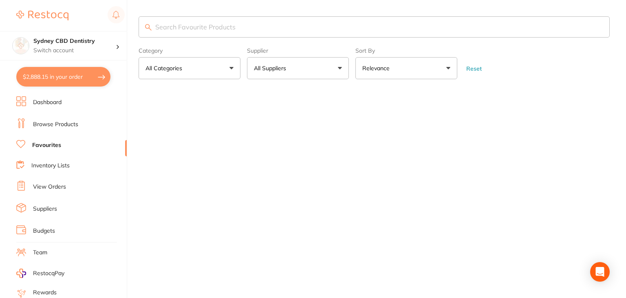
click at [201, 29] on input "search" at bounding box center [374, 26] width 471 height 21
type input "s"
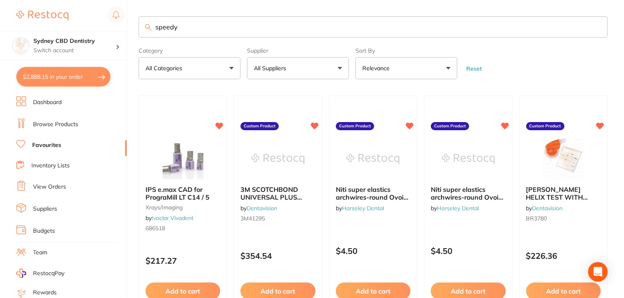
type input "speedy"
click at [330, 70] on button "All Suppliers" at bounding box center [298, 68] width 102 height 22
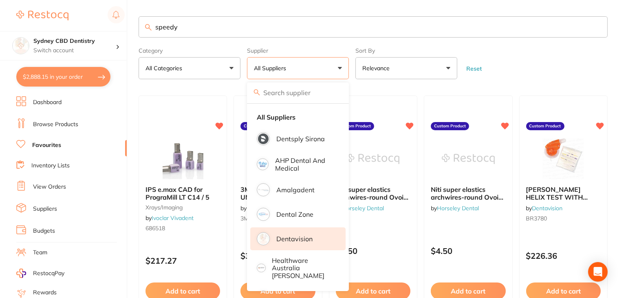
click at [313, 236] on li "Dentavision" at bounding box center [297, 238] width 95 height 23
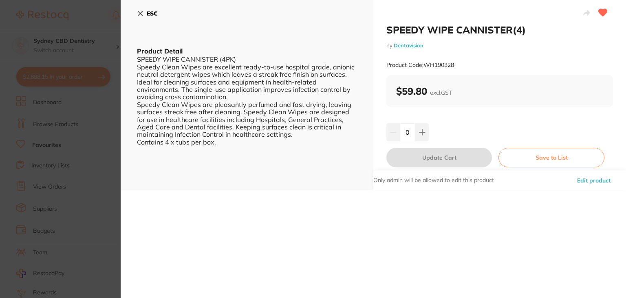
click at [139, 16] on icon at bounding box center [140, 13] width 7 height 7
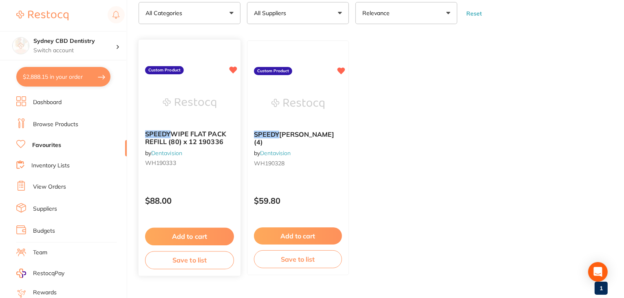
scroll to position [55, 0]
click at [191, 233] on button "Add to cart" at bounding box center [189, 236] width 89 height 18
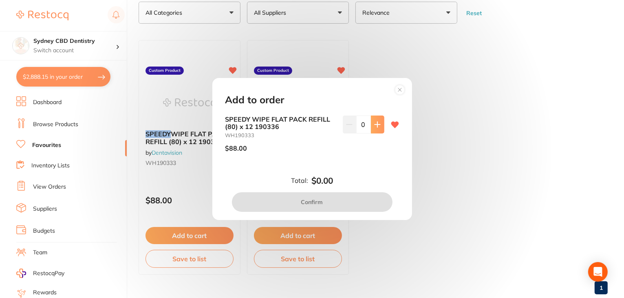
click at [379, 116] on button at bounding box center [377, 124] width 13 height 18
type input "1"
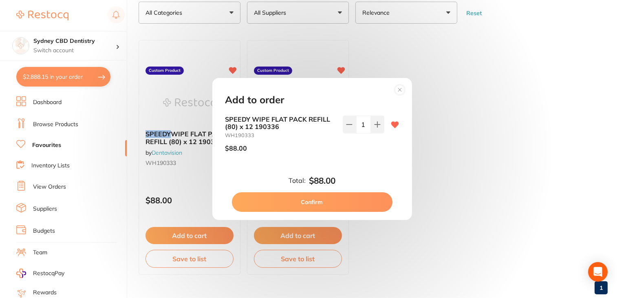
click at [362, 202] on button "Confirm" at bounding box center [312, 202] width 161 height 20
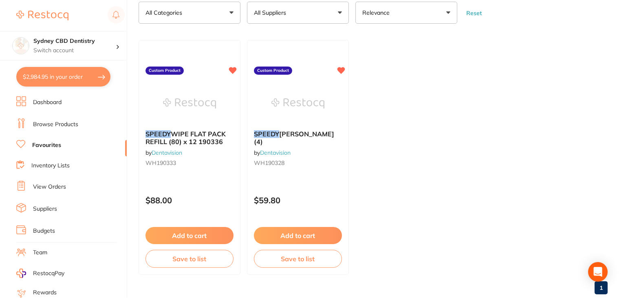
checkbox input "false"
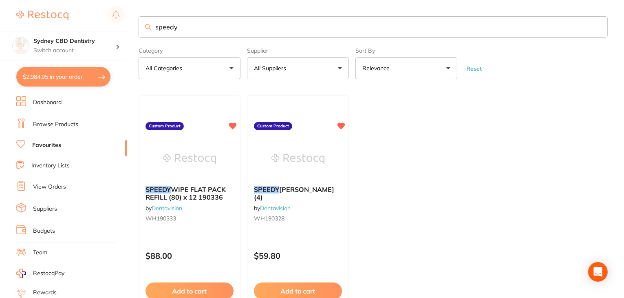
click at [67, 79] on button "$2,984.95 in your order" at bounding box center [63, 77] width 94 height 20
checkbox input "true"
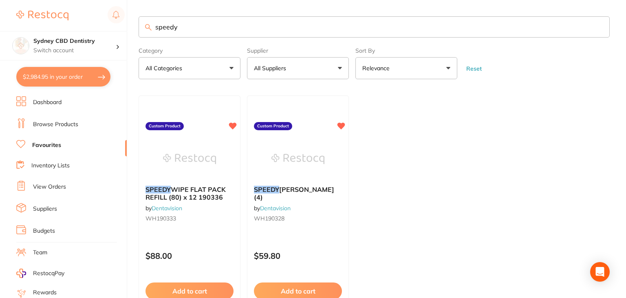
checkbox input "true"
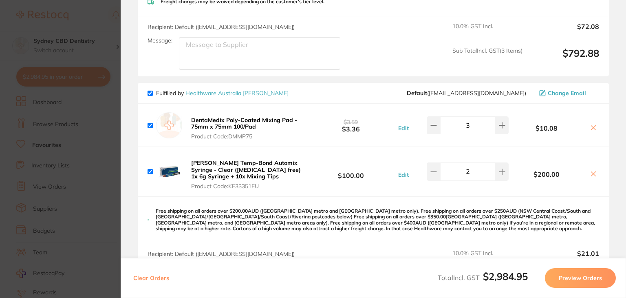
scroll to position [555, 0]
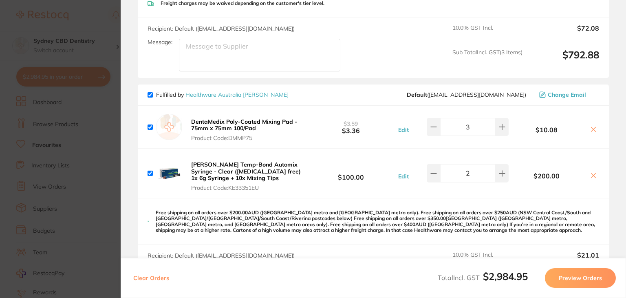
click at [592, 126] on icon at bounding box center [594, 129] width 7 height 7
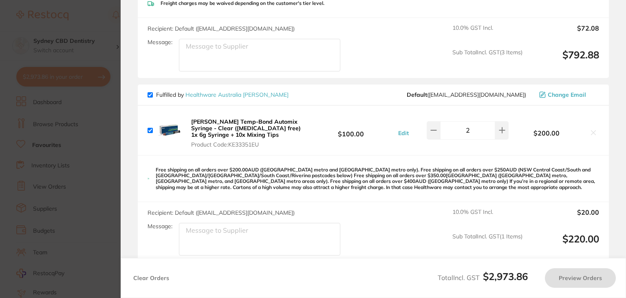
checkbox input "true"
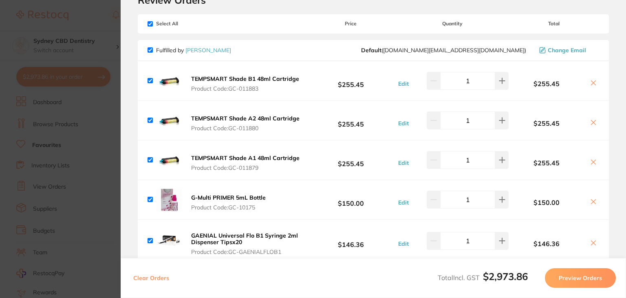
scroll to position [0, 0]
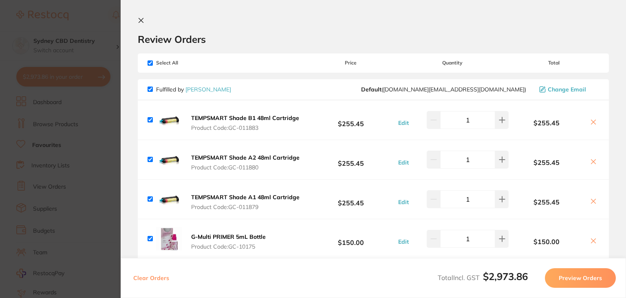
click at [141, 22] on icon at bounding box center [141, 20] width 7 height 7
click at [198, 33] on input "speedy" at bounding box center [374, 26] width 471 height 21
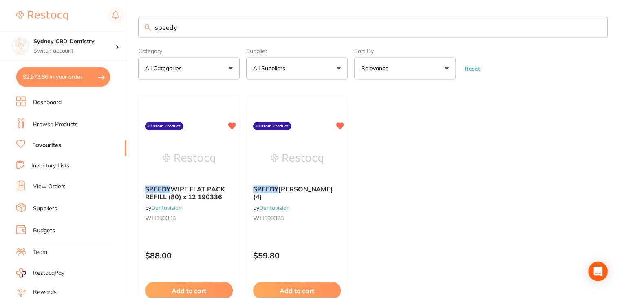
scroll to position [1, 0]
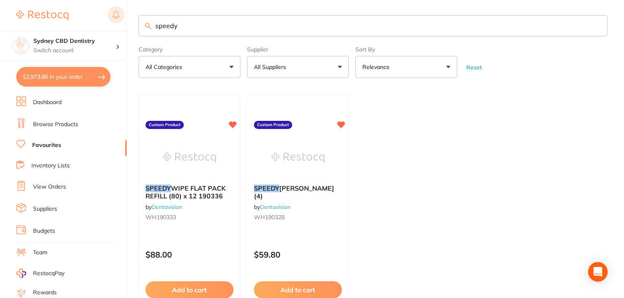
drag, startPoint x: 197, startPoint y: 30, endPoint x: 124, endPoint y: 14, distance: 73.9
click at [124, 14] on div "$2,973.86 [GEOGRAPHIC_DATA] CBD Dentistry Switch account [GEOGRAPHIC_DATA] Dent…" at bounding box center [312, 148] width 624 height 298
type input "prophy"
click at [299, 67] on button "All Suppliers" at bounding box center [298, 67] width 102 height 22
click at [227, 25] on input "prophy" at bounding box center [373, 25] width 469 height 21
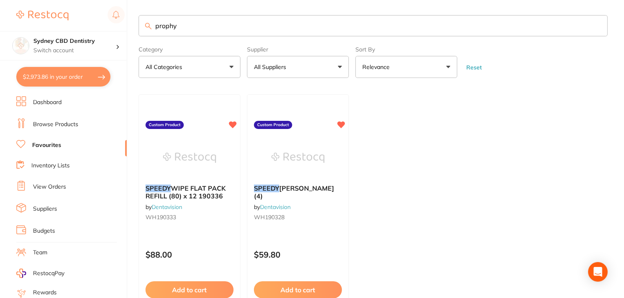
click at [60, 127] on link "Browse Products" at bounding box center [55, 124] width 45 height 8
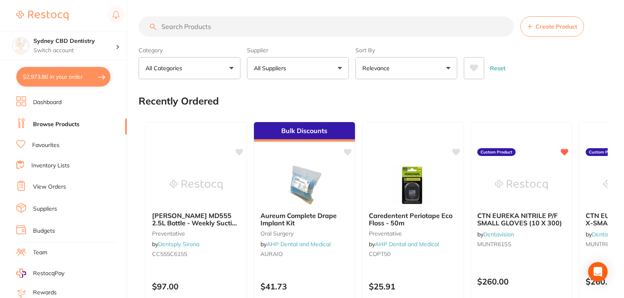
click at [60, 143] on li "Favourites" at bounding box center [71, 145] width 111 height 11
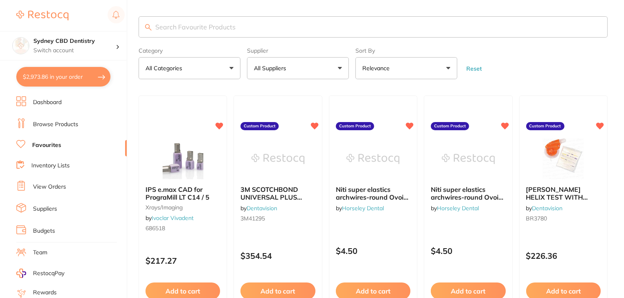
click at [241, 25] on input "search" at bounding box center [373, 26] width 469 height 21
type input "prophy"
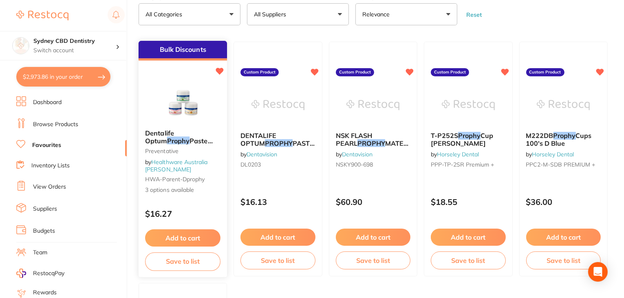
scroll to position [54, 0]
click at [179, 241] on button "Add to cart" at bounding box center [182, 238] width 75 height 18
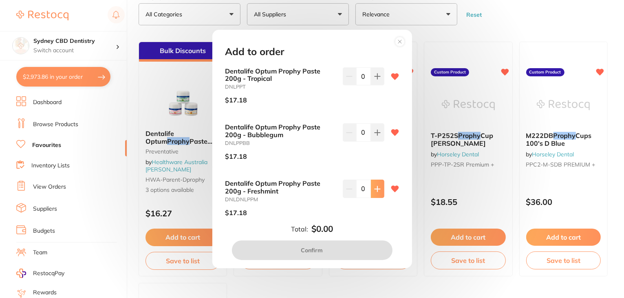
click at [371, 190] on button at bounding box center [377, 188] width 13 height 18
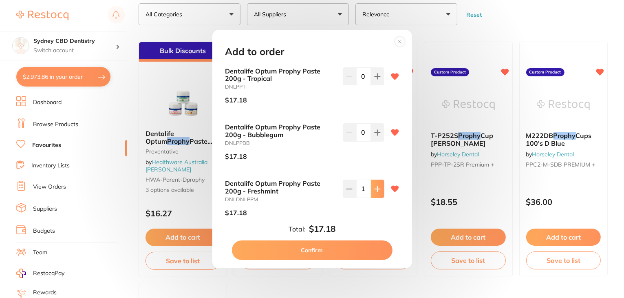
click at [376, 190] on icon at bounding box center [377, 189] width 7 height 7
type input "2"
click at [333, 256] on button "Confirm" at bounding box center [312, 250] width 161 height 20
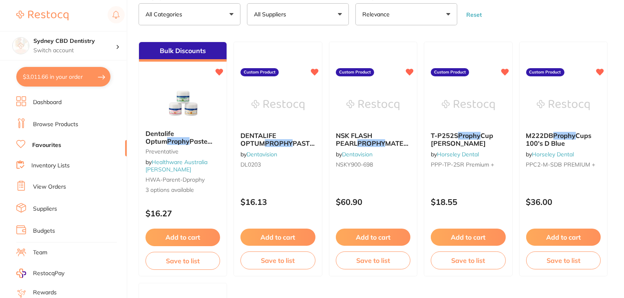
checkbox input "false"
click at [82, 77] on button "$3,011.66 in your order" at bounding box center [63, 77] width 94 height 20
checkbox input "true"
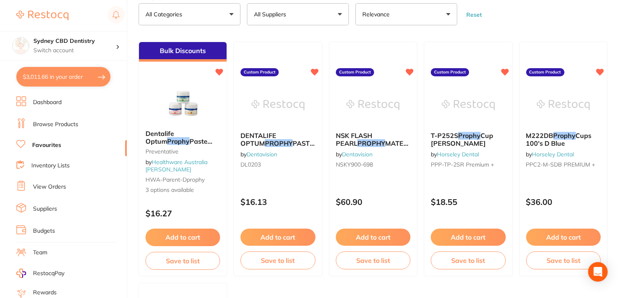
checkbox input "true"
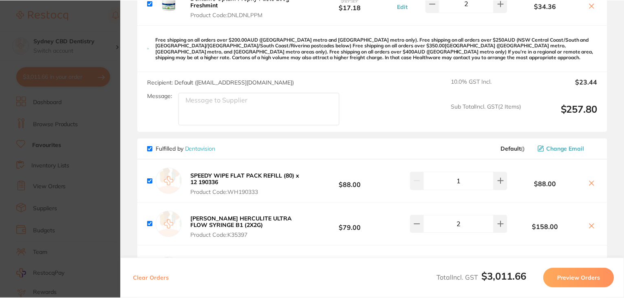
scroll to position [764, 0]
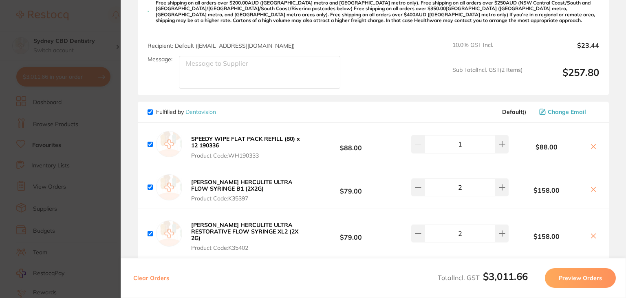
click at [204, 110] on link "Dentavision" at bounding box center [201, 111] width 31 height 7
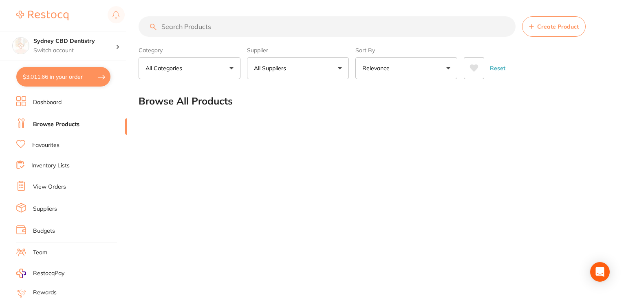
click at [250, 27] on input "search" at bounding box center [327, 26] width 377 height 20
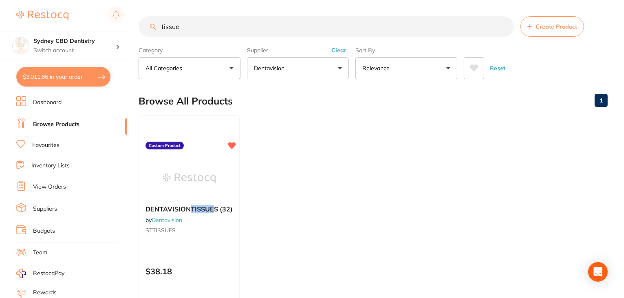
scroll to position [94, 0]
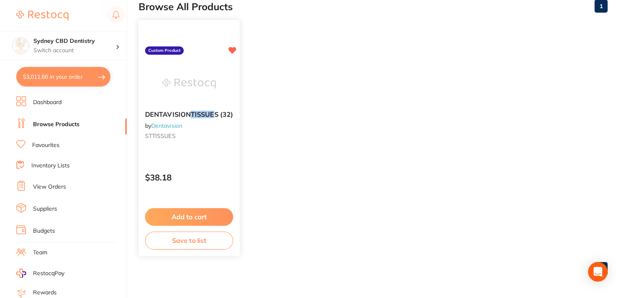
type input "tissue"
click at [208, 212] on button "Add to cart" at bounding box center [189, 217] width 88 height 18
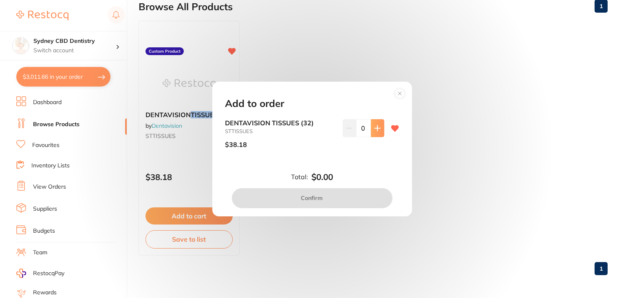
click at [381, 127] on button at bounding box center [377, 128] width 13 height 18
type input "1"
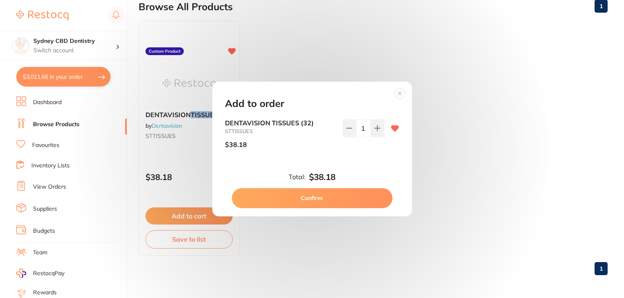
click at [346, 202] on button "Confirm" at bounding box center [312, 198] width 161 height 20
checkbox input "false"
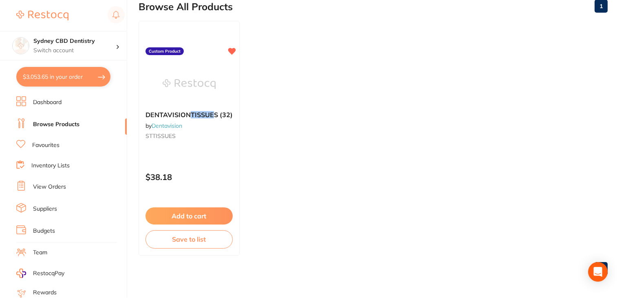
click at [67, 80] on button "$3,053.65 in your order" at bounding box center [63, 77] width 94 height 20
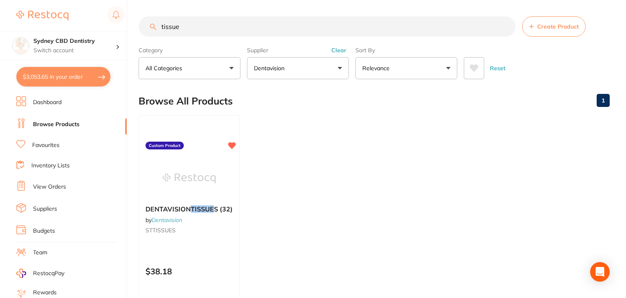
checkbox input "true"
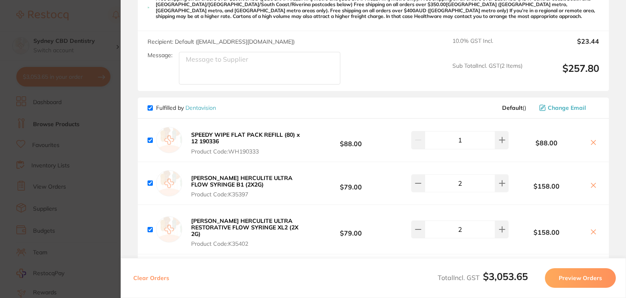
scroll to position [769, 0]
click at [210, 104] on link "Dentavision" at bounding box center [201, 106] width 31 height 7
click at [211, 107] on link "Dentavision" at bounding box center [201, 106] width 31 height 7
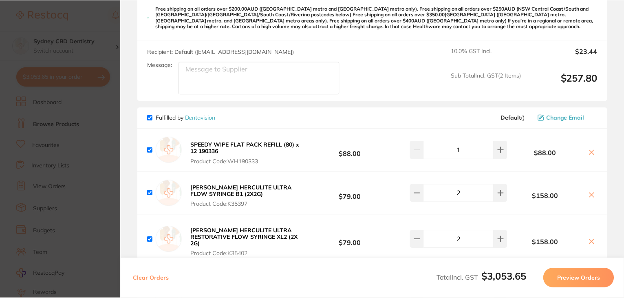
scroll to position [759, 0]
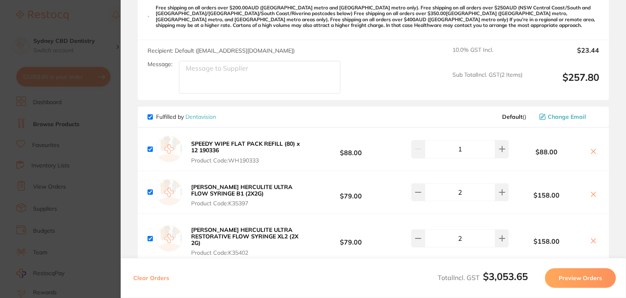
click at [201, 114] on link "Dentavision" at bounding box center [201, 116] width 31 height 7
click at [197, 106] on div "Fulfilled by Dentavision Default ( ) Change Email" at bounding box center [373, 116] width 471 height 21
click at [196, 113] on link "Dentavision" at bounding box center [201, 116] width 31 height 7
click at [2, 104] on section "Update RRP Set your pre negotiated price for this item. Item Agreed RRP (excl. …" at bounding box center [313, 149] width 626 height 298
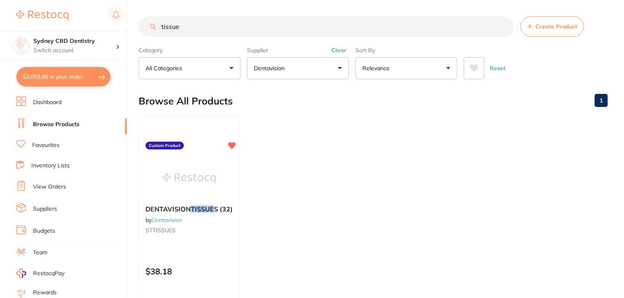
click at [171, 27] on input "tissue" at bounding box center [327, 26] width 376 height 20
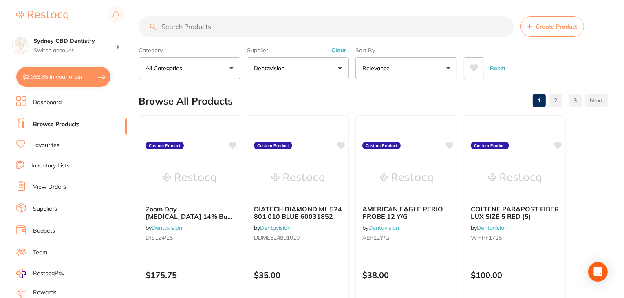
type input "p"
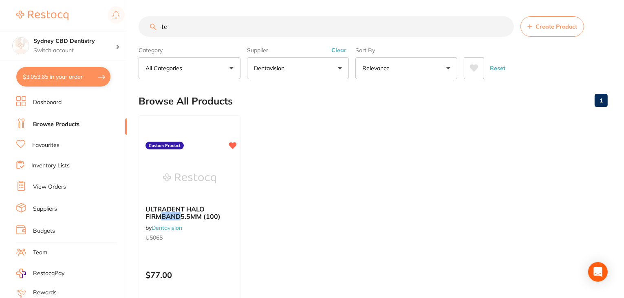
type input "t"
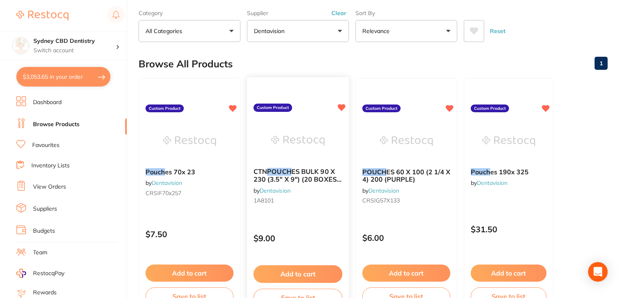
scroll to position [59, 0]
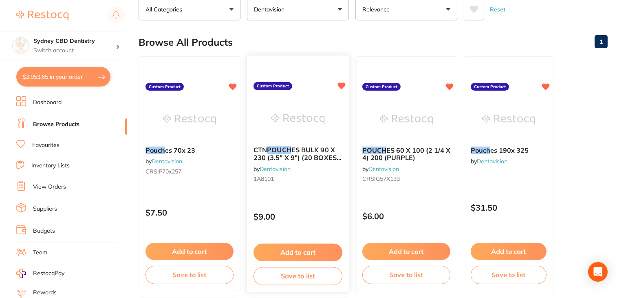
type input "pouch"
click at [290, 249] on button "Add to cart" at bounding box center [298, 252] width 89 height 18
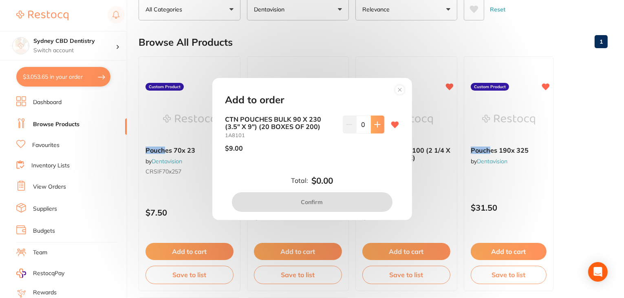
click at [377, 124] on icon at bounding box center [377, 124] width 7 height 7
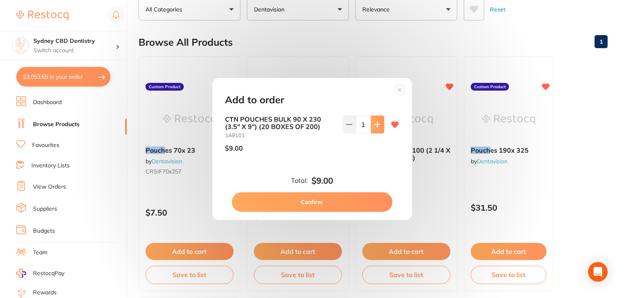
click at [377, 124] on icon at bounding box center [377, 124] width 7 height 7
type input "5"
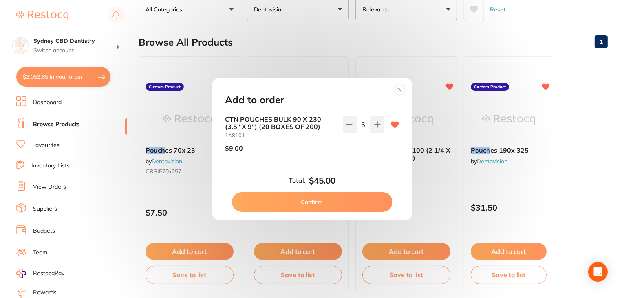
click at [326, 201] on button "Confirm" at bounding box center [312, 202] width 161 height 20
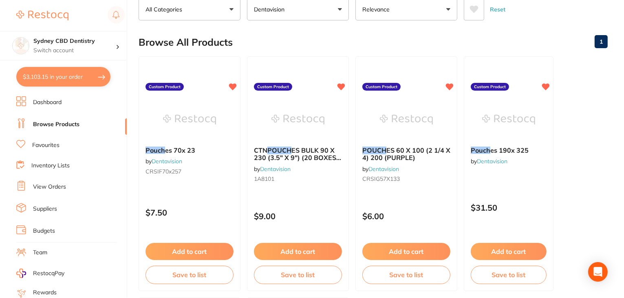
checkbox input "false"
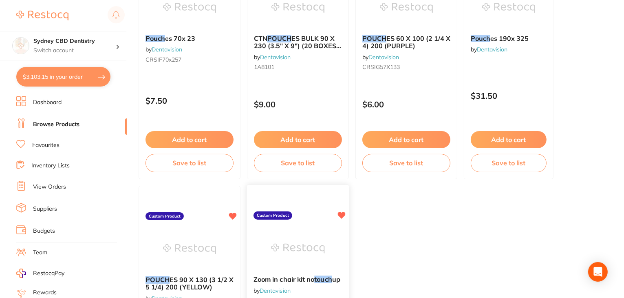
scroll to position [143, 0]
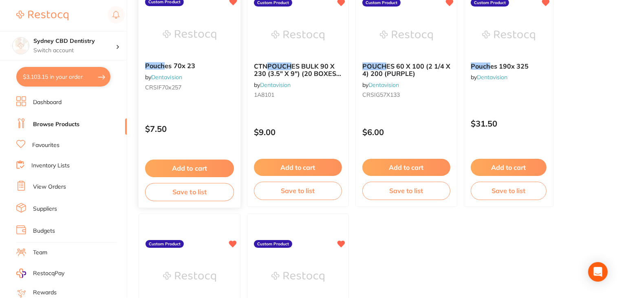
click at [213, 164] on button "Add to cart" at bounding box center [189, 168] width 89 height 18
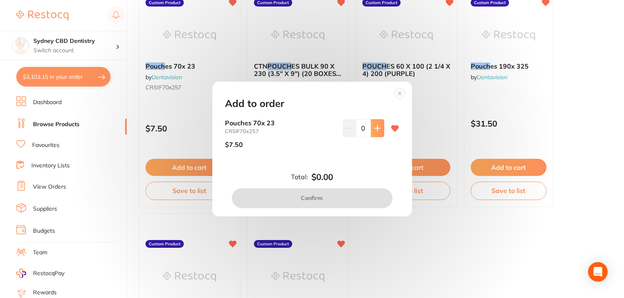
click at [377, 136] on button at bounding box center [377, 128] width 13 height 18
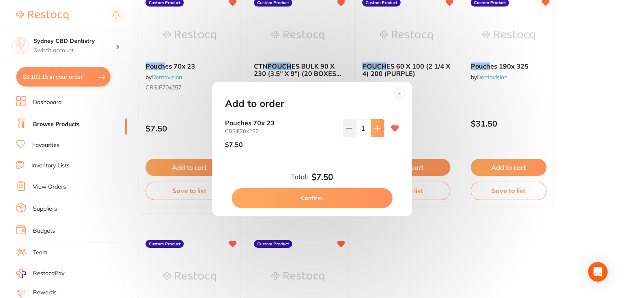
click at [377, 136] on button at bounding box center [377, 128] width 13 height 18
type input "5"
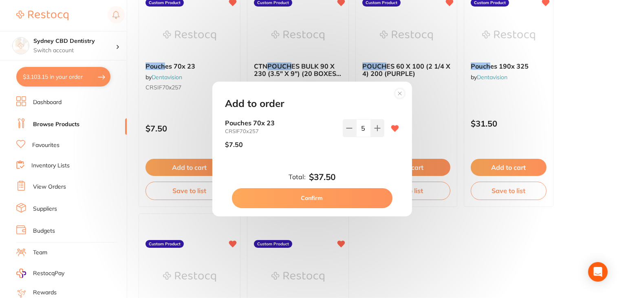
click at [344, 195] on button "Confirm" at bounding box center [312, 198] width 161 height 20
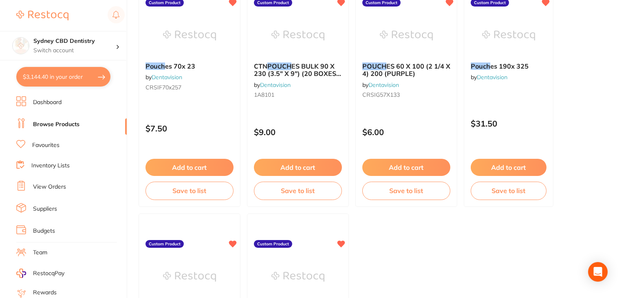
click at [66, 97] on li "Dashboard" at bounding box center [71, 102] width 111 height 12
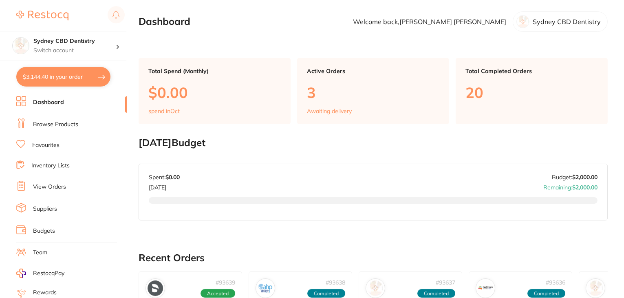
click at [60, 82] on button "$3,144.40 in your order" at bounding box center [63, 77] width 94 height 20
checkbox input "true"
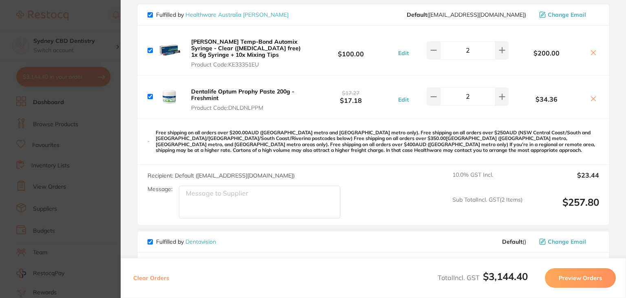
scroll to position [635, 0]
click at [427, 51] on button at bounding box center [433, 50] width 13 height 18
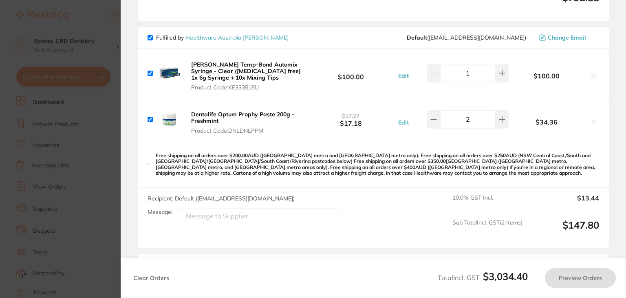
scroll to position [624, 0]
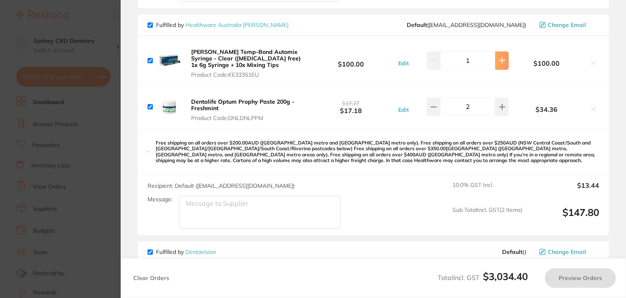
click at [501, 63] on button at bounding box center [502, 60] width 13 height 18
type input "2"
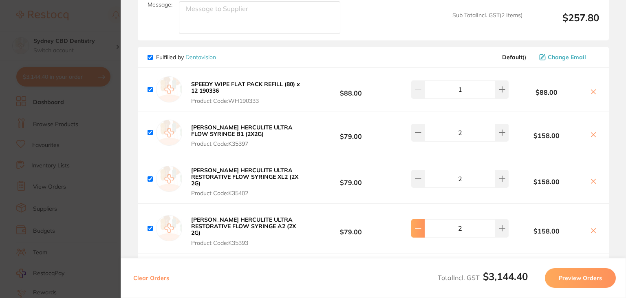
scroll to position [819, 0]
click at [419, 135] on button at bounding box center [418, 133] width 13 height 18
type input "1"
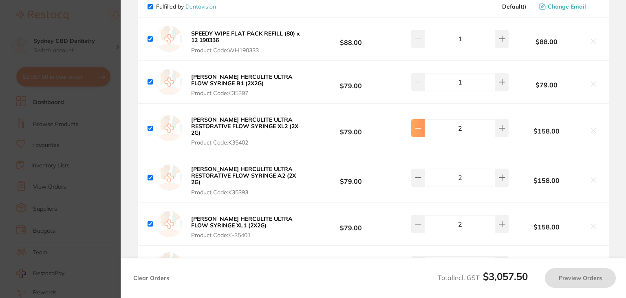
click at [414, 127] on button at bounding box center [418, 128] width 13 height 18
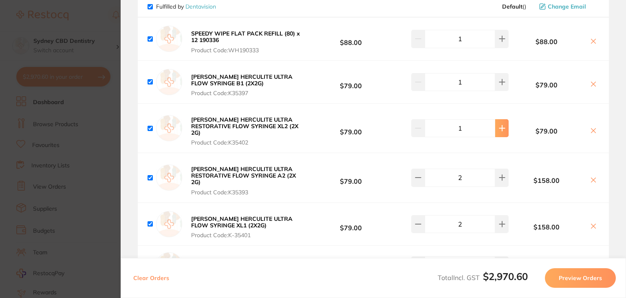
click at [498, 126] on button at bounding box center [502, 128] width 13 height 18
type input "2"
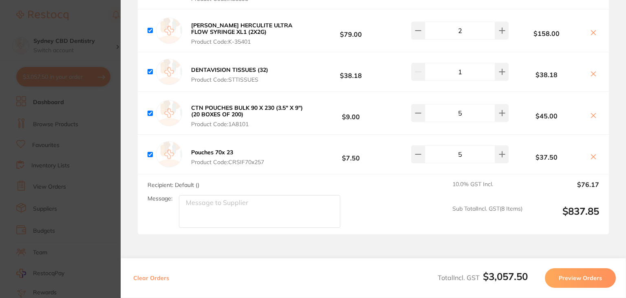
scroll to position [1063, 0]
click at [576, 271] on button "Preview Orders" at bounding box center [580, 278] width 71 height 20
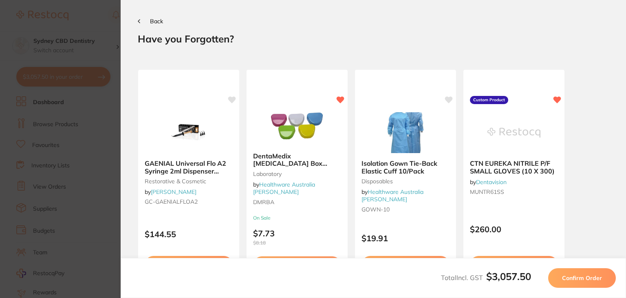
scroll to position [0, 0]
click at [577, 280] on span "Confirm Order" at bounding box center [582, 277] width 40 height 7
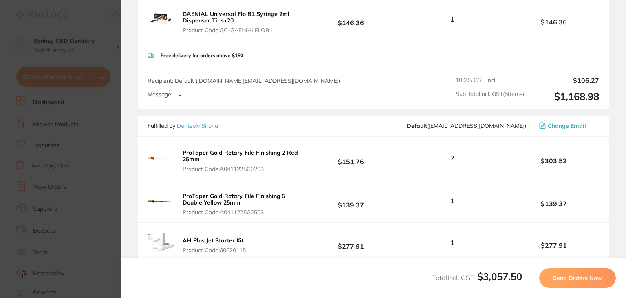
scroll to position [331, 0]
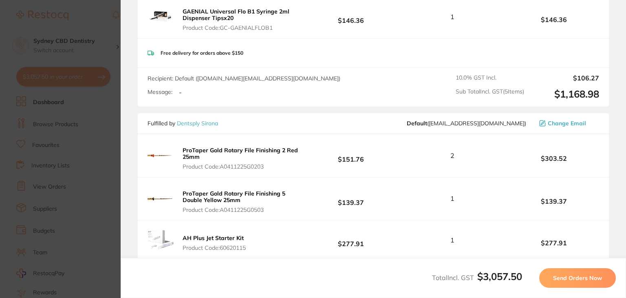
click at [577, 280] on span "Send Orders Now" at bounding box center [577, 277] width 49 height 7
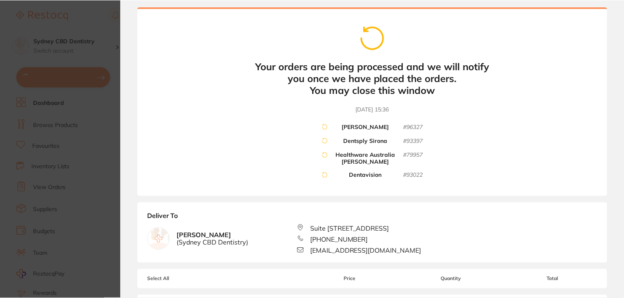
scroll to position [0, 0]
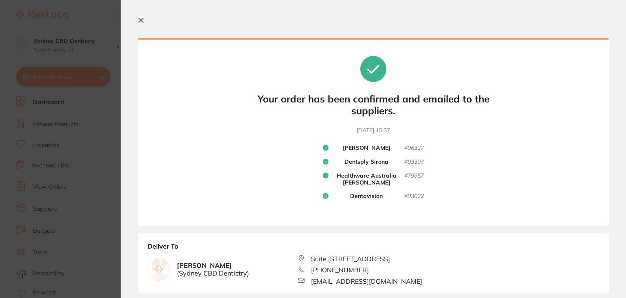
click at [142, 24] on button at bounding box center [143, 21] width 10 height 8
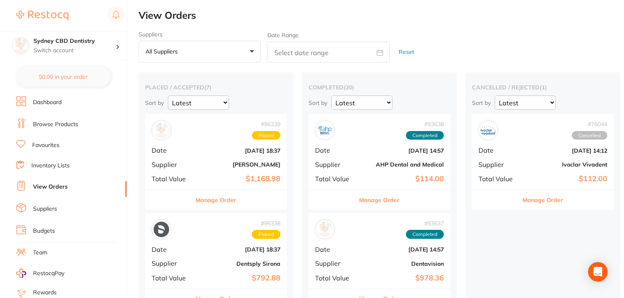
click at [67, 100] on li "Dashboard" at bounding box center [71, 102] width 111 height 12
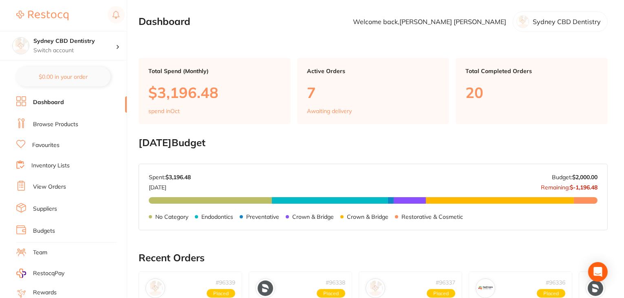
click at [75, 106] on li "Dashboard" at bounding box center [71, 102] width 111 height 12
